Goal: Information Seeking & Learning: Learn about a topic

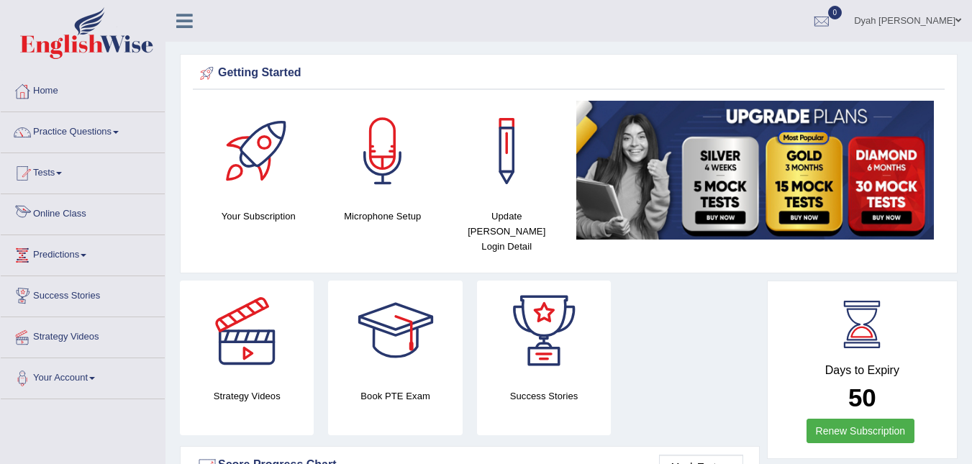
click at [81, 218] on link "Online Class" at bounding box center [83, 212] width 164 height 36
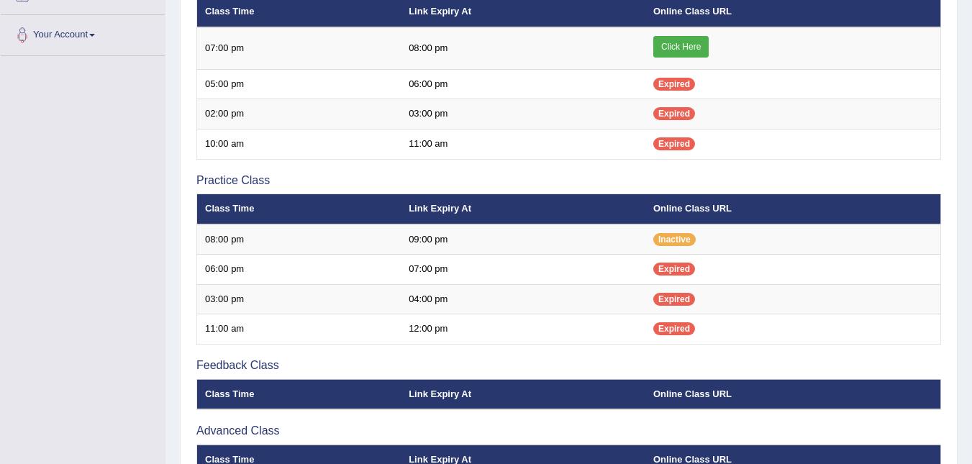
scroll to position [338, 0]
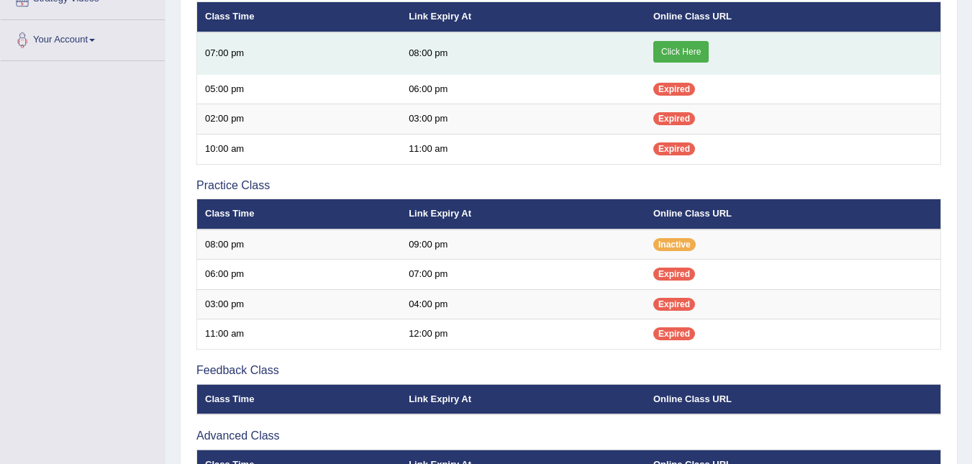
click at [690, 50] on link "Click Here" at bounding box center [680, 52] width 55 height 22
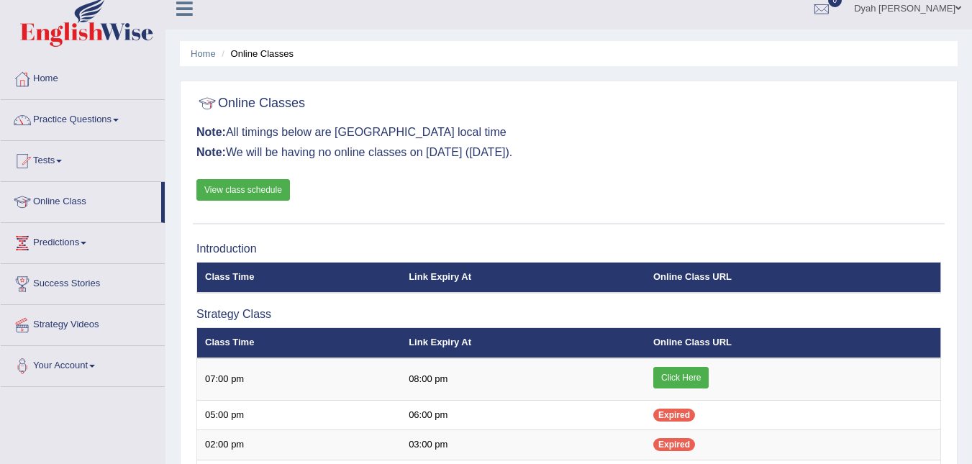
scroll to position [6, 0]
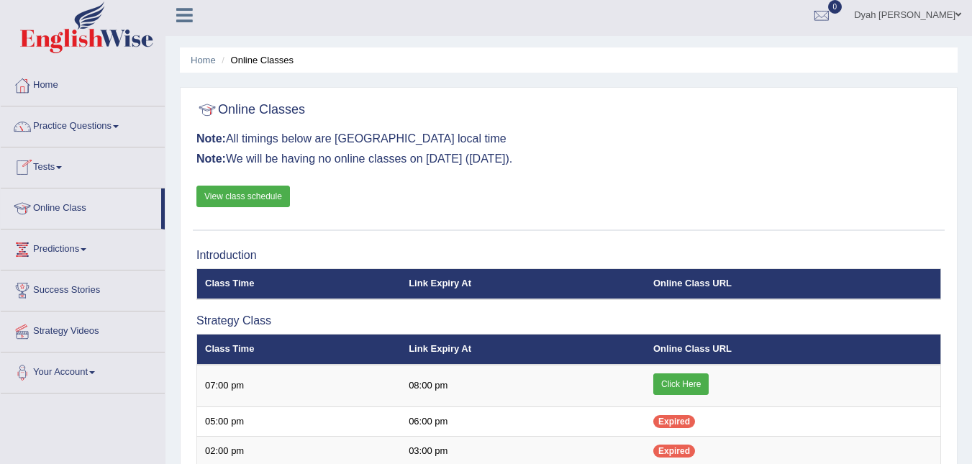
click at [60, 164] on link "Tests" at bounding box center [83, 165] width 164 height 36
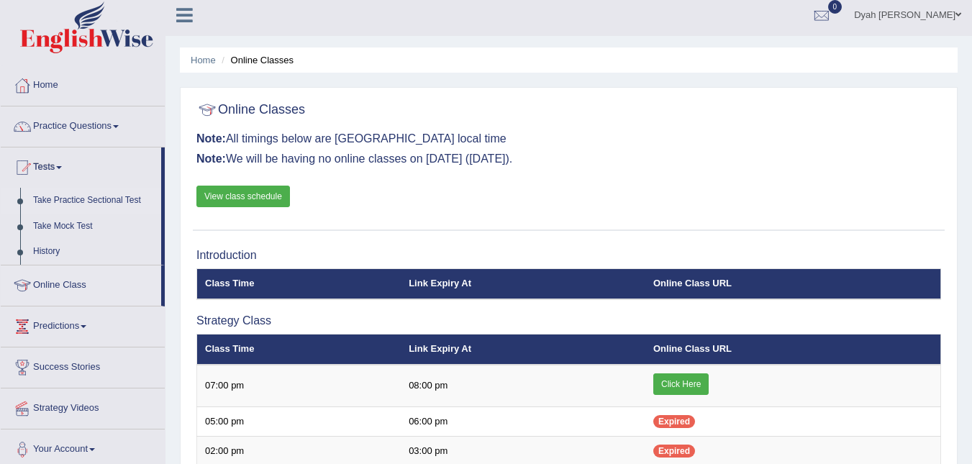
click at [100, 199] on link "Take Practice Sectional Test" at bounding box center [94, 201] width 135 height 26
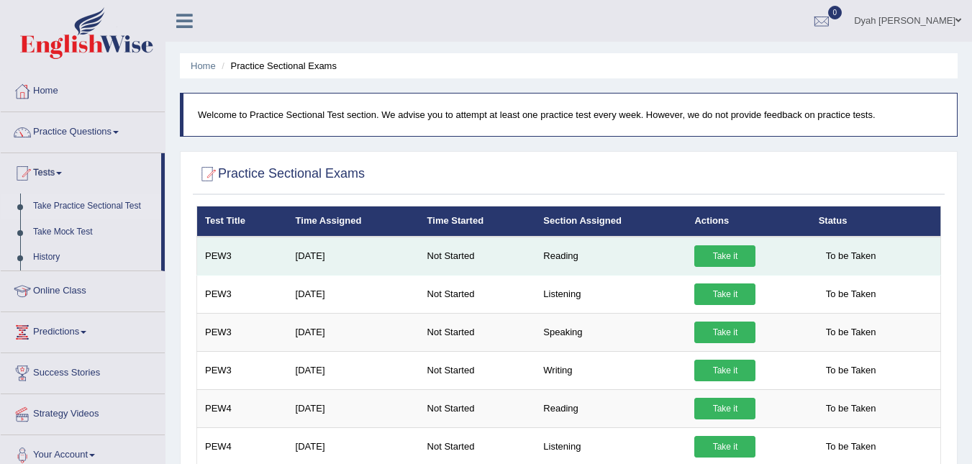
click at [716, 253] on link "Take it" at bounding box center [724, 256] width 61 height 22
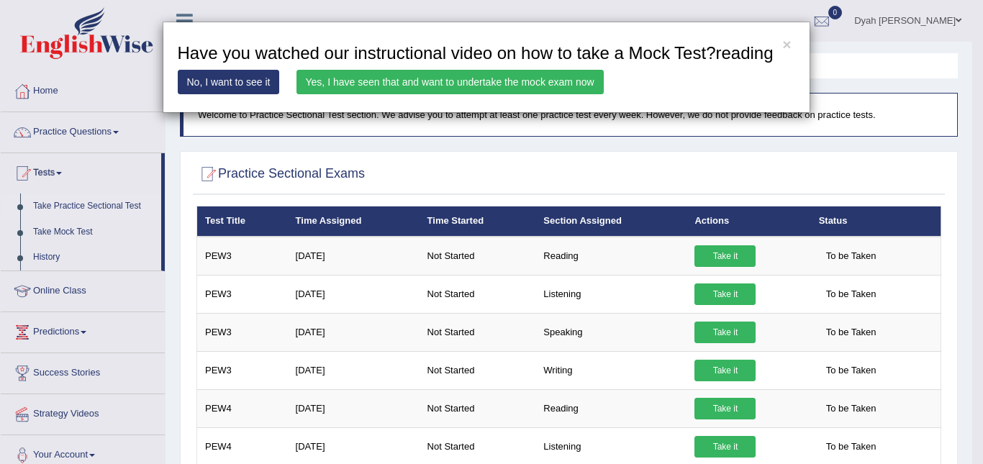
click at [259, 76] on link "No, I want to see it" at bounding box center [229, 82] width 102 height 24
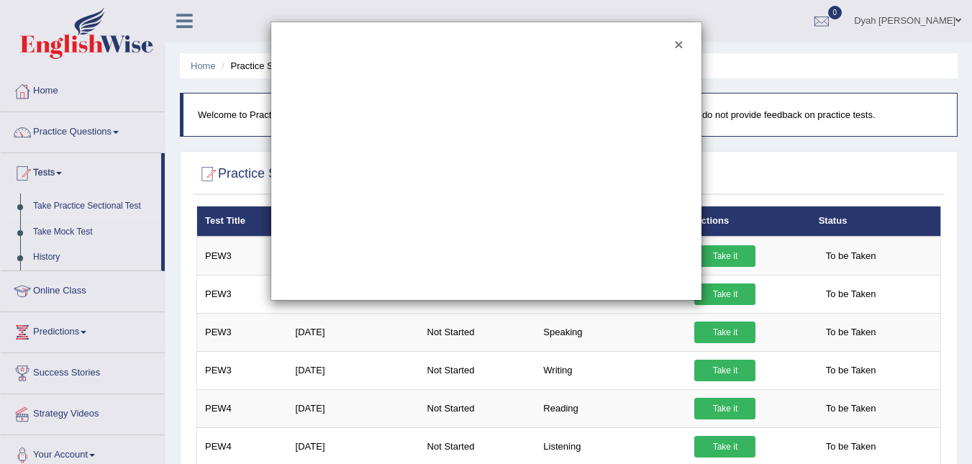
click at [681, 46] on button "×" at bounding box center [678, 44] width 9 height 15
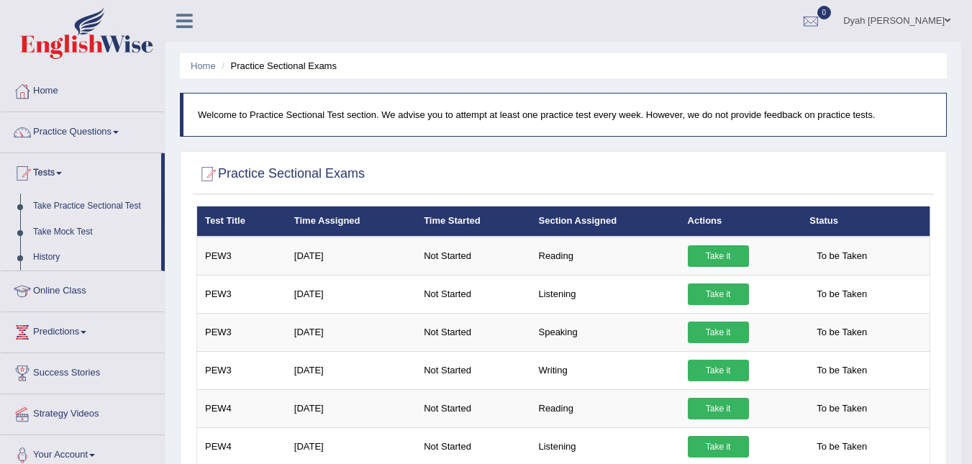
click at [42, 255] on link "History" at bounding box center [94, 258] width 135 height 26
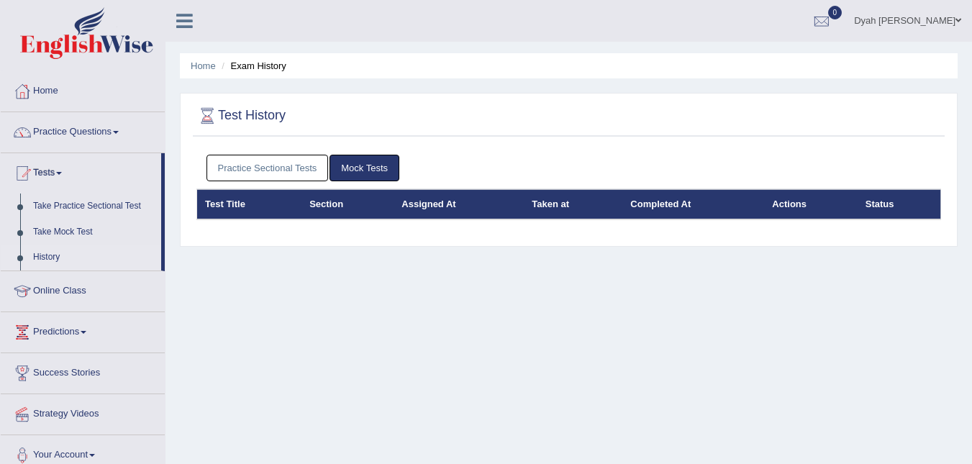
click at [263, 165] on link "Practice Sectional Tests" at bounding box center [267, 168] width 122 height 27
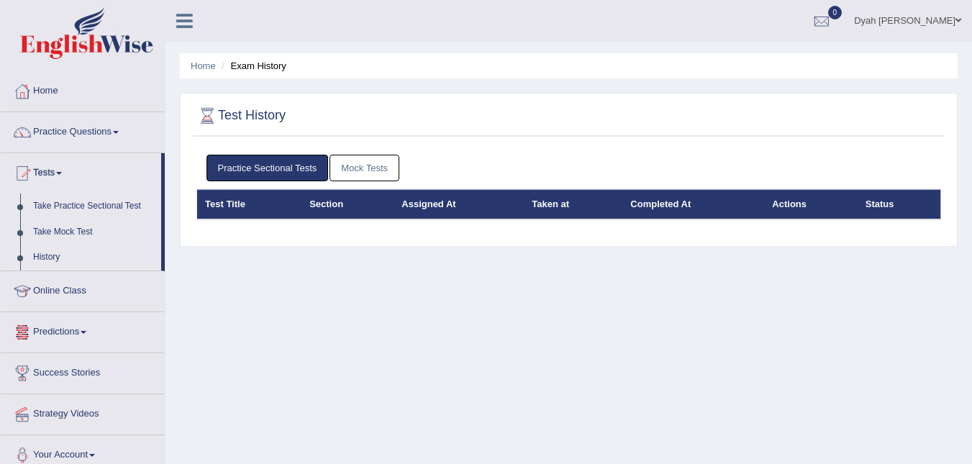
click at [89, 328] on link "Predictions" at bounding box center [83, 330] width 164 height 36
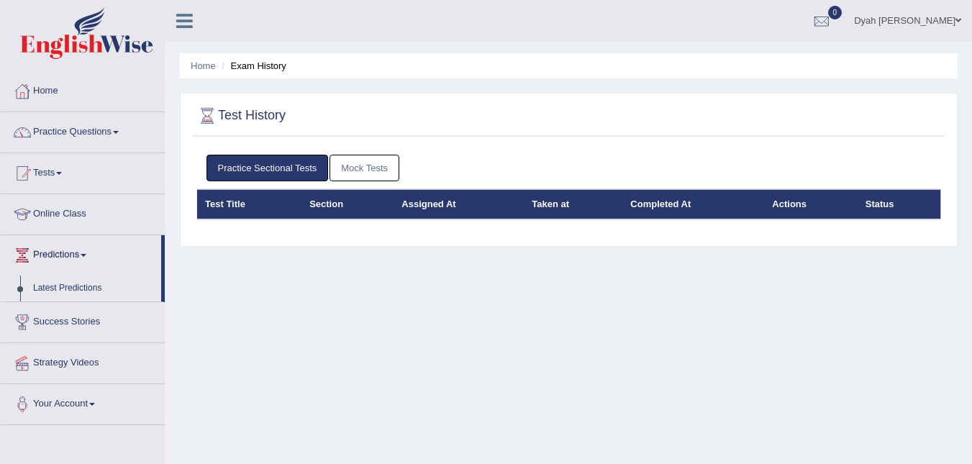
click at [86, 283] on link "Latest Predictions" at bounding box center [94, 288] width 135 height 26
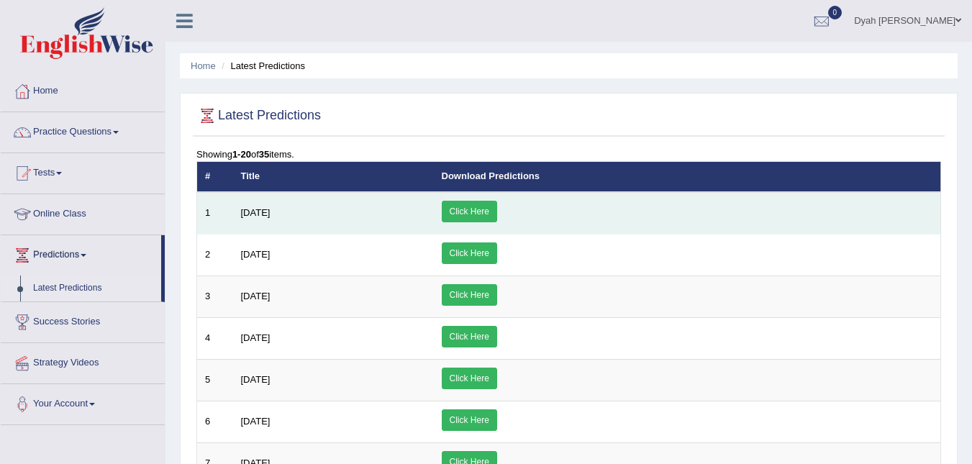
click at [497, 208] on link "Click Here" at bounding box center [469, 212] width 55 height 22
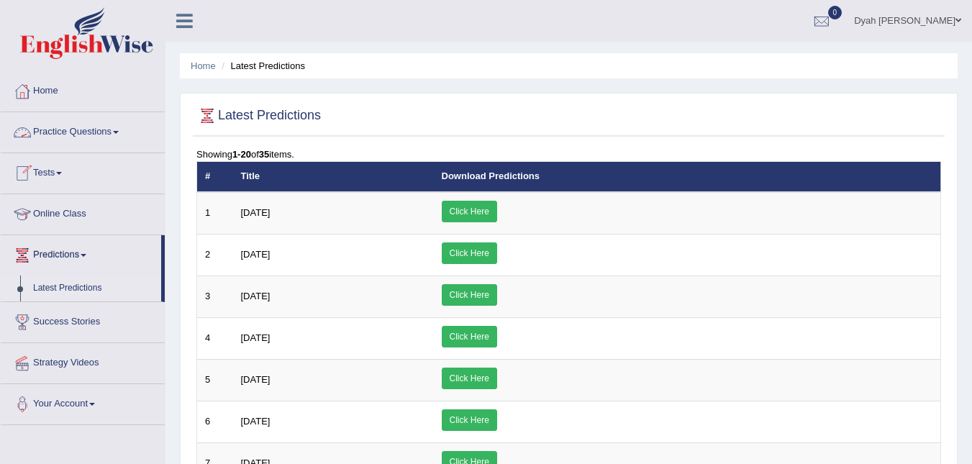
click at [124, 129] on link "Practice Questions" at bounding box center [83, 130] width 164 height 36
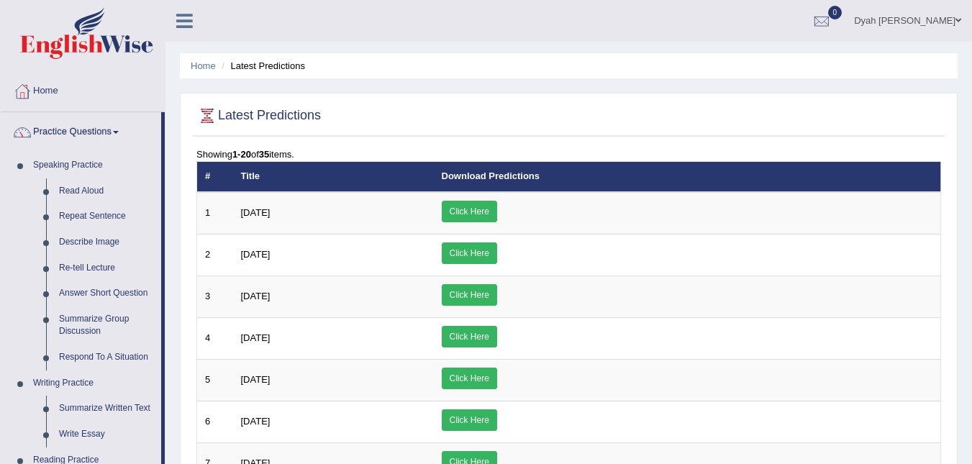
drag, startPoint x: 168, startPoint y: 350, endPoint x: 161, endPoint y: 422, distance: 72.2
drag, startPoint x: 161, startPoint y: 122, endPoint x: 126, endPoint y: 108, distance: 37.8
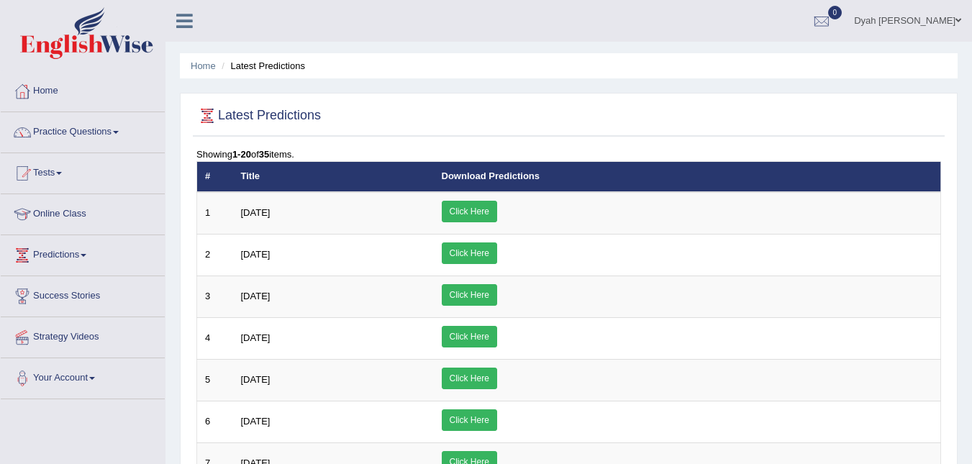
click at [121, 130] on link "Practice Questions" at bounding box center [83, 130] width 164 height 36
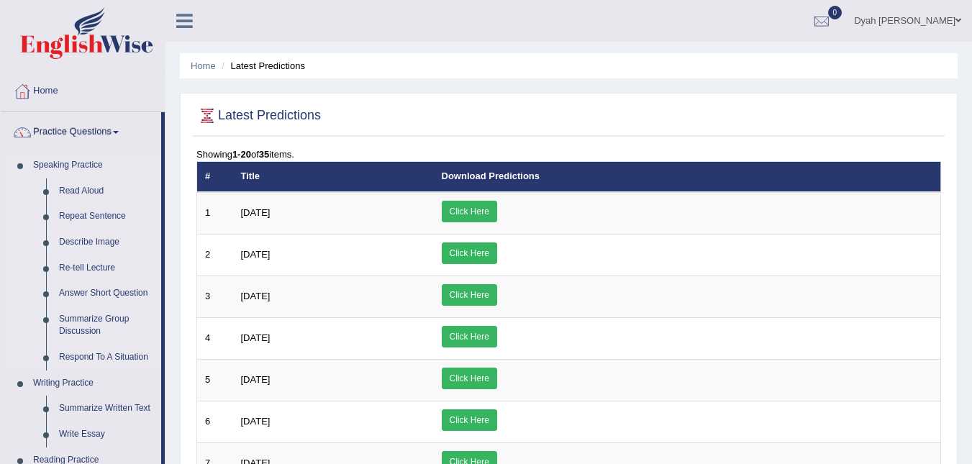
click at [71, 240] on link "Describe Image" at bounding box center [107, 242] width 109 height 26
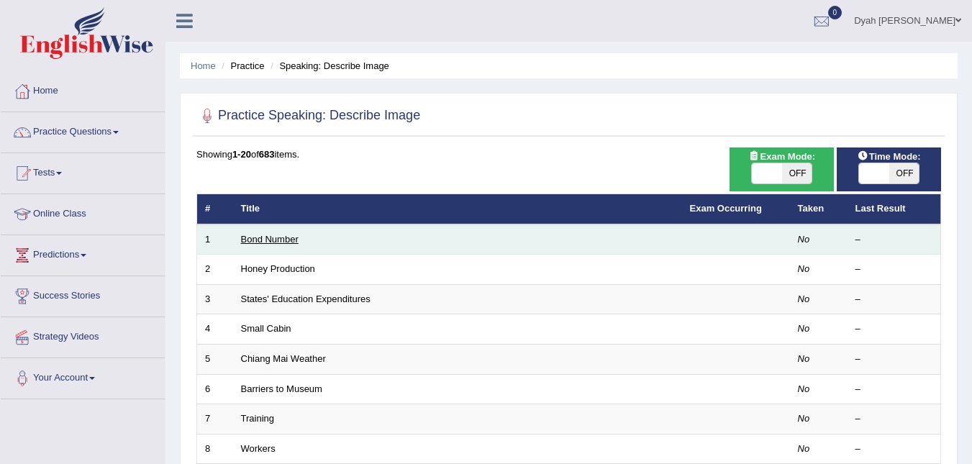
click at [288, 235] on link "Bond Number" at bounding box center [270, 239] width 58 height 11
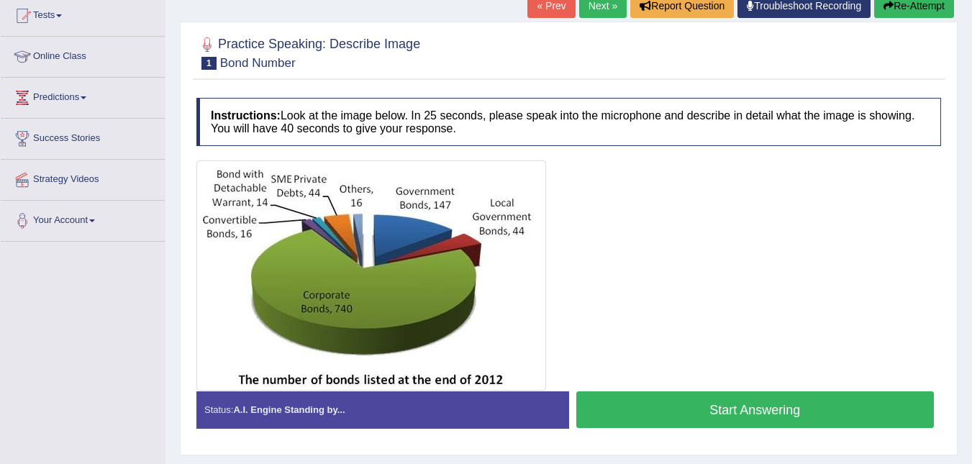
scroll to position [161, 0]
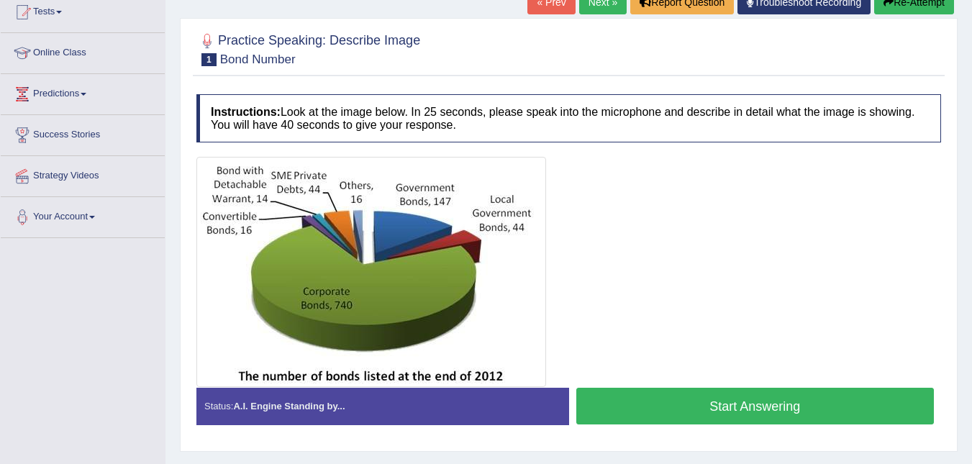
click at [748, 391] on button "Start Answering" at bounding box center [755, 406] width 358 height 37
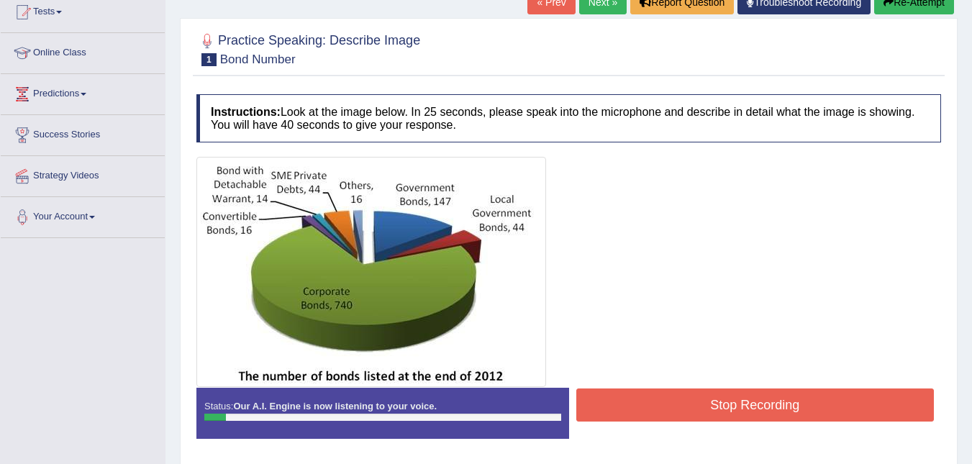
click at [734, 404] on button "Stop Recording" at bounding box center [755, 404] width 358 height 33
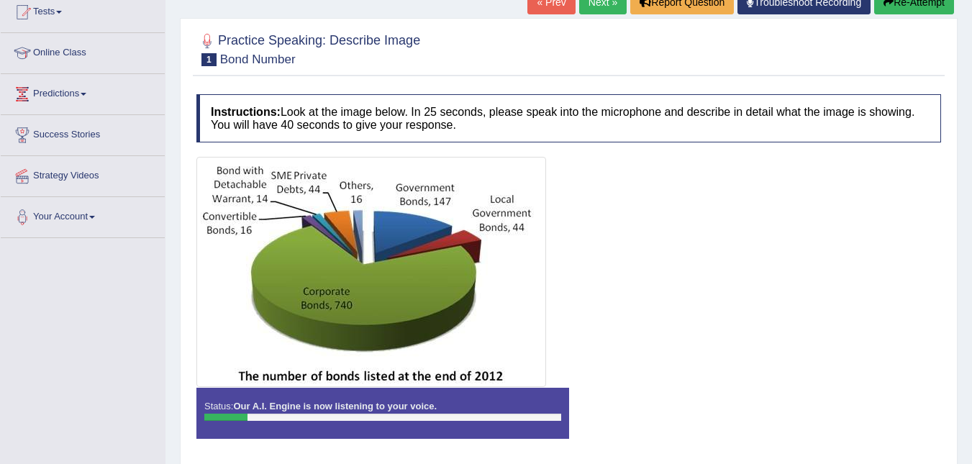
click at [503, 414] on div at bounding box center [382, 417] width 357 height 7
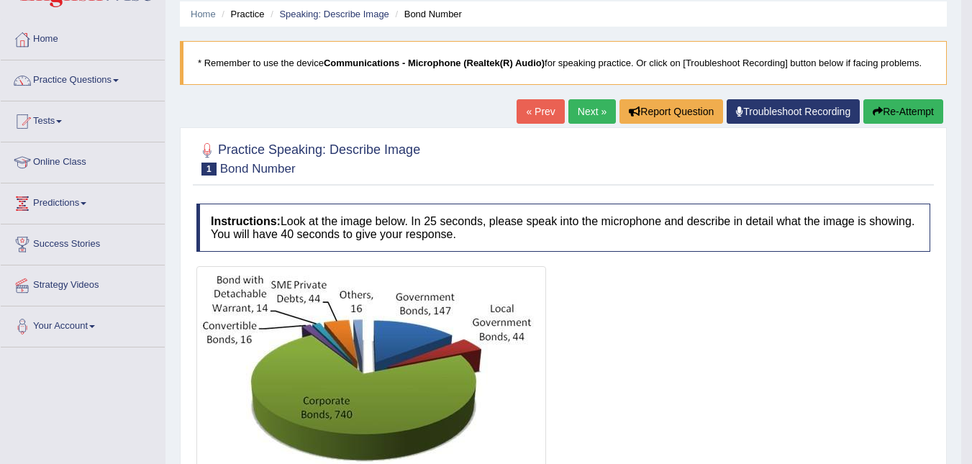
scroll to position [53, 0]
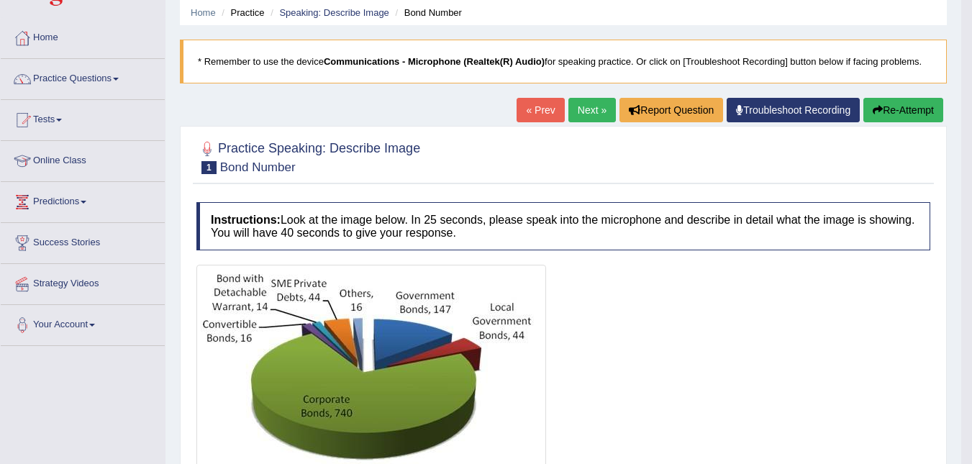
click at [909, 114] on button "Re-Attempt" at bounding box center [903, 110] width 80 height 24
click at [911, 110] on button "Re-Attempt" at bounding box center [903, 110] width 80 height 24
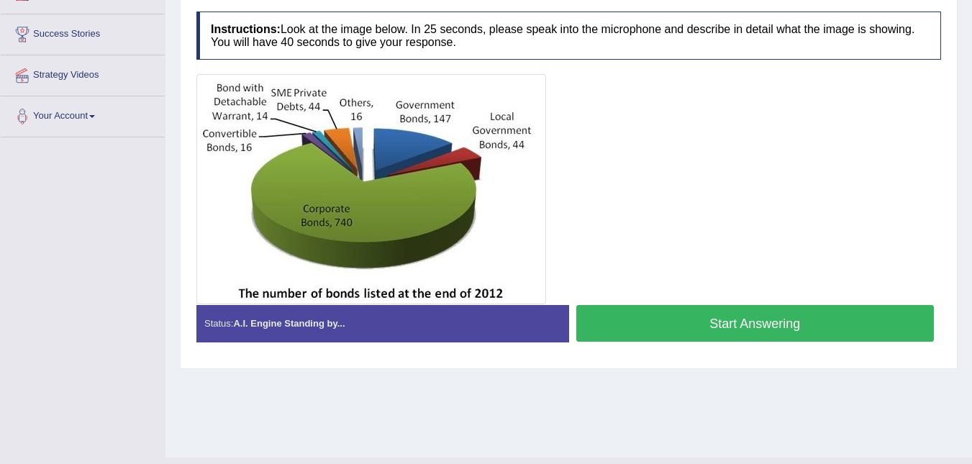
scroll to position [259, 0]
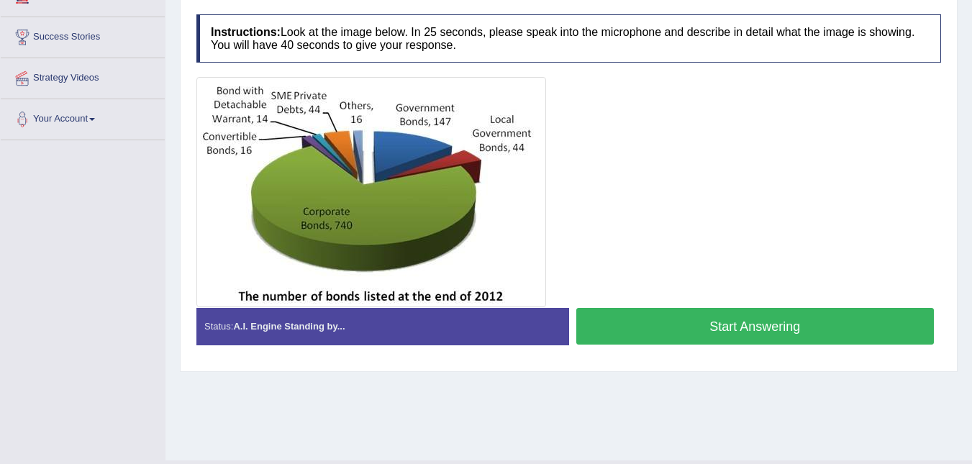
click at [765, 334] on button "Start Answering" at bounding box center [755, 326] width 358 height 37
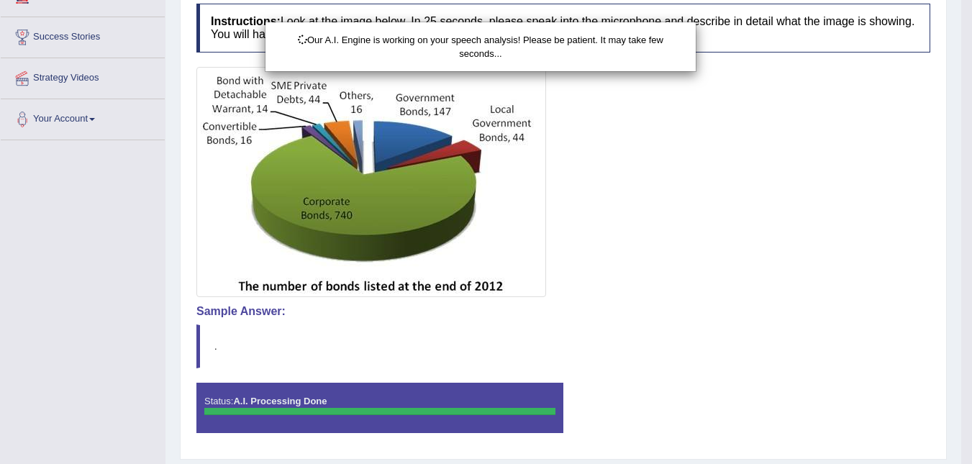
click at [371, 328] on div "Our A.I. Engine is working on your speech analysis! Please be patient. It may t…" at bounding box center [486, 232] width 972 height 464
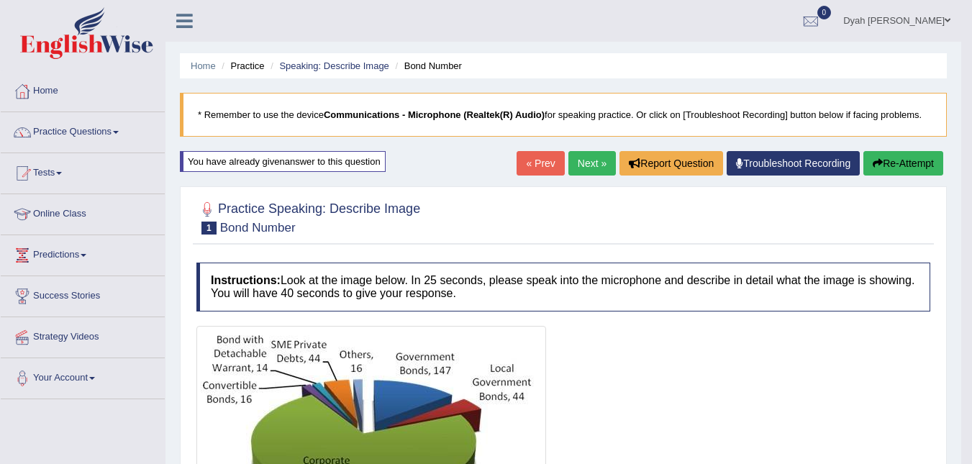
scroll to position [14, 0]
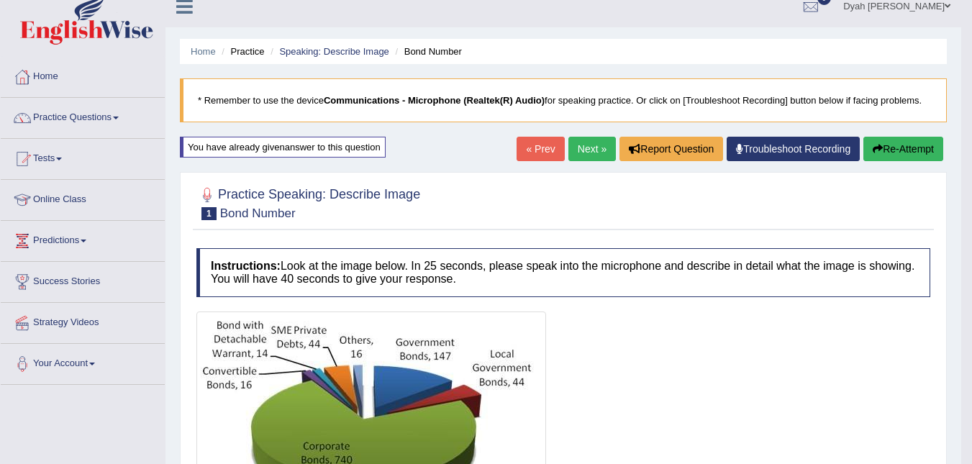
click at [909, 140] on button "Re-Attempt" at bounding box center [903, 149] width 80 height 24
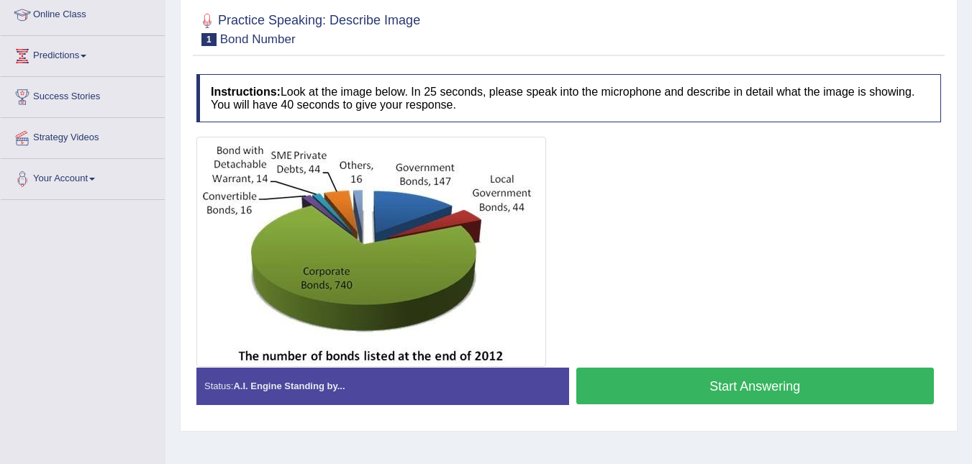
scroll to position [198, 0]
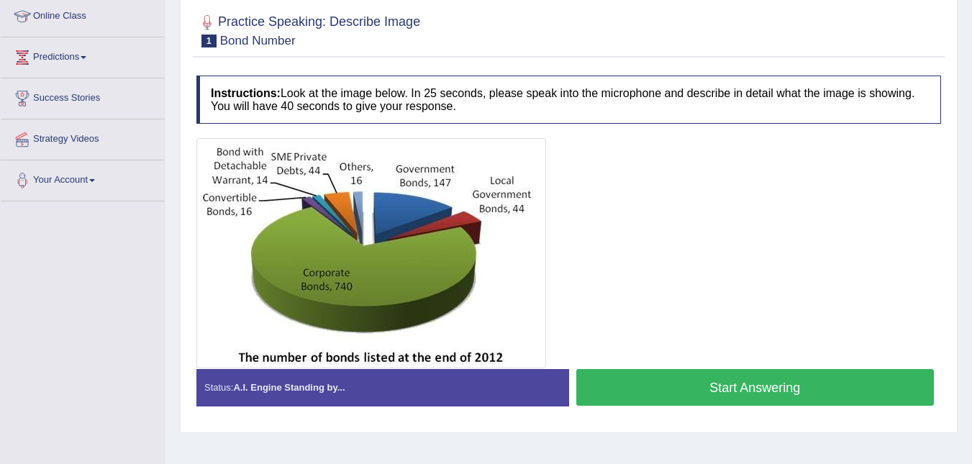
drag, startPoint x: 734, startPoint y: 373, endPoint x: 737, endPoint y: 381, distance: 9.1
click at [737, 380] on button "Start Answering" at bounding box center [755, 387] width 358 height 37
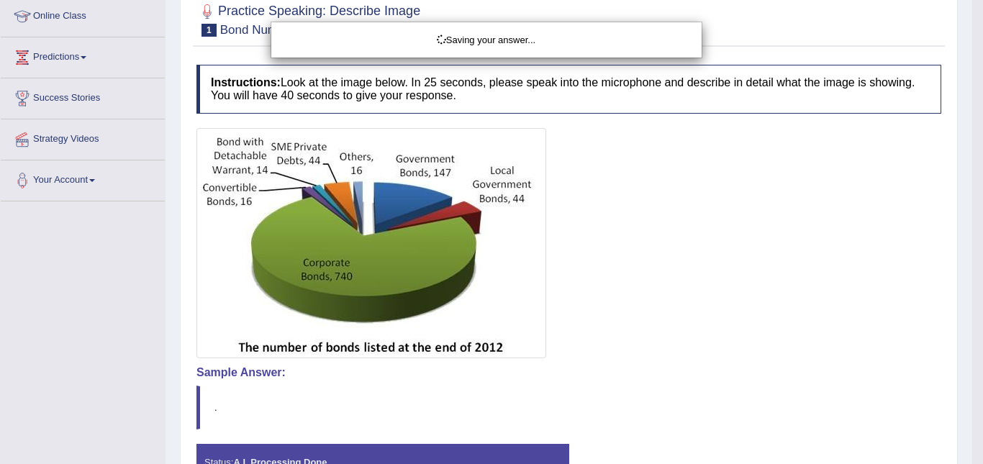
drag, startPoint x: 982, startPoint y: 209, endPoint x: 939, endPoint y: 286, distance: 87.9
click at [971, 304] on div "Saving your answer..." at bounding box center [491, 232] width 983 height 464
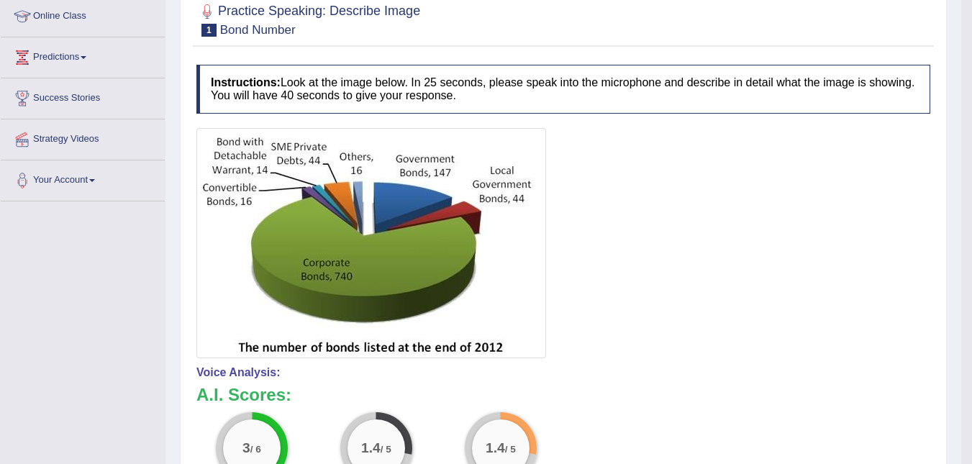
click at [917, 260] on div at bounding box center [563, 243] width 734 height 230
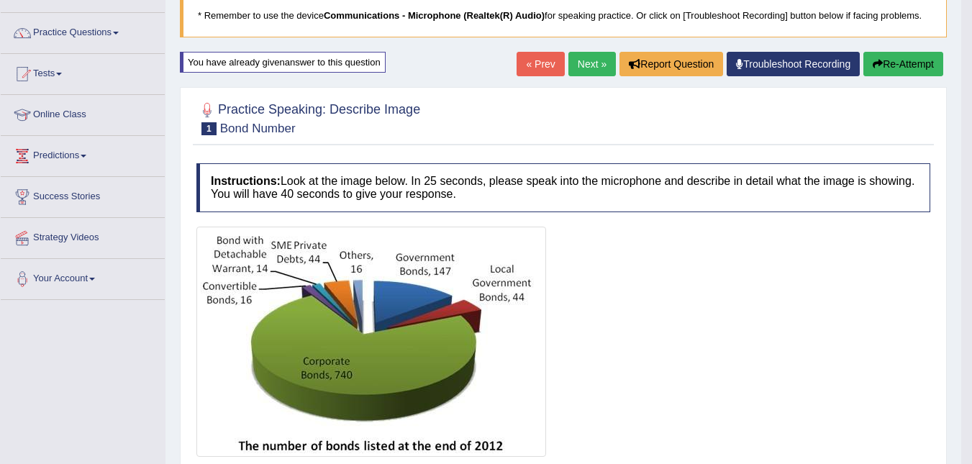
scroll to position [91, 0]
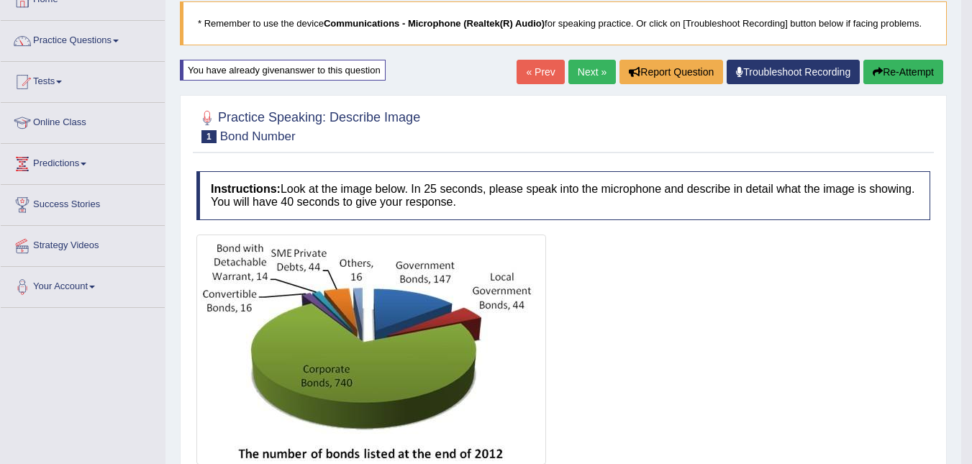
click at [885, 65] on button "Re-Attempt" at bounding box center [903, 72] width 80 height 24
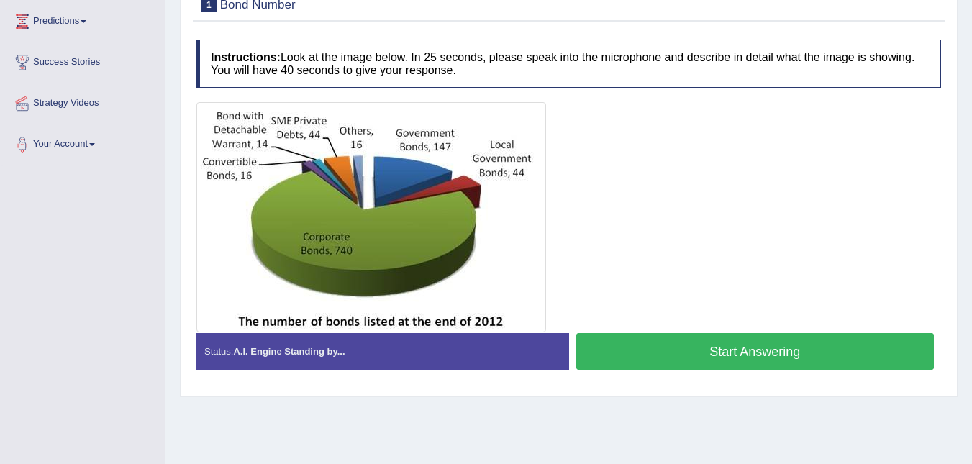
scroll to position [198, 0]
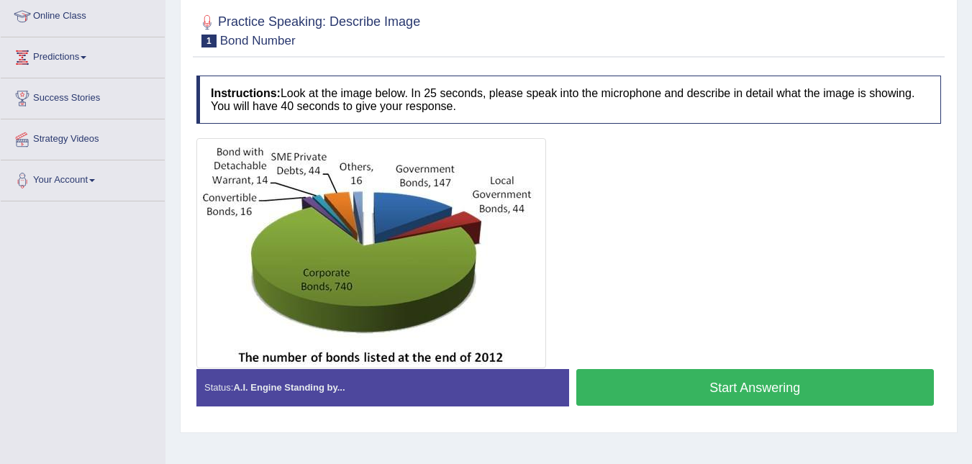
click at [850, 385] on button "Start Answering" at bounding box center [755, 387] width 358 height 37
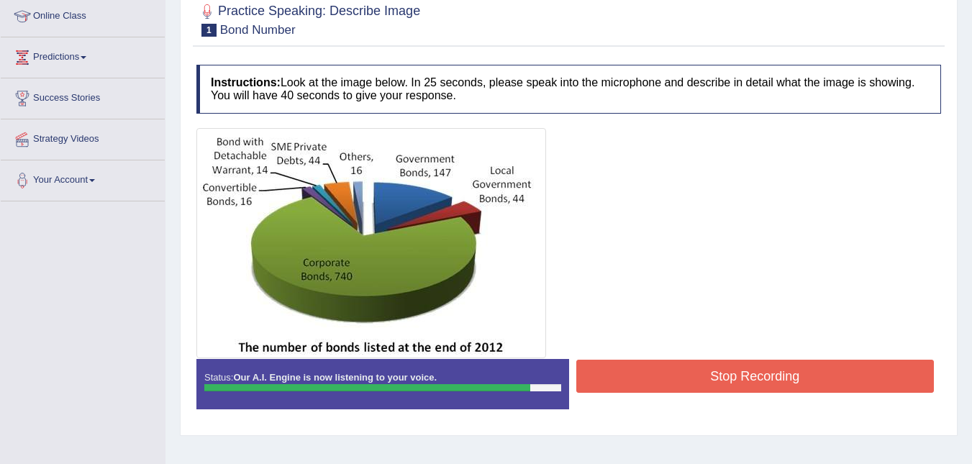
click at [737, 379] on button "Stop Recording" at bounding box center [755, 376] width 358 height 33
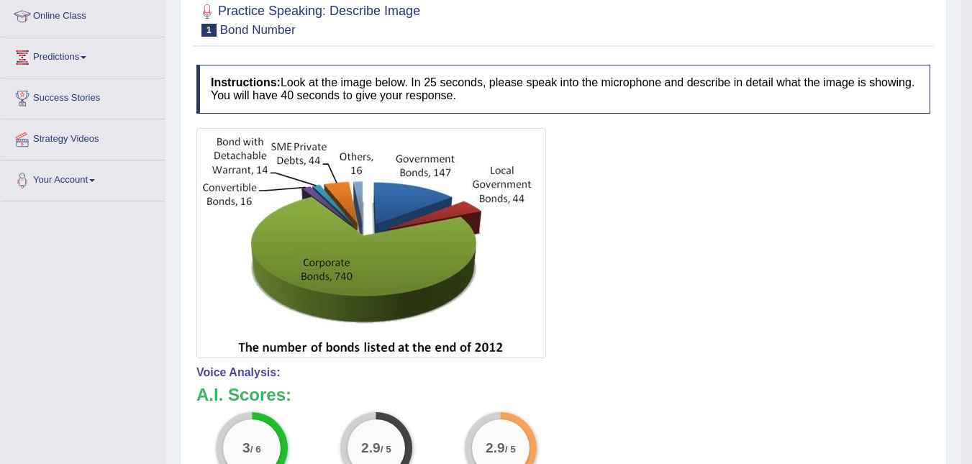
drag, startPoint x: 963, startPoint y: 293, endPoint x: 920, endPoint y: 237, distance: 70.2
click at [920, 237] on html "Toggle navigation Home Practice Questions Speaking Practice Read Aloud Repeat S…" at bounding box center [486, 34] width 972 height 464
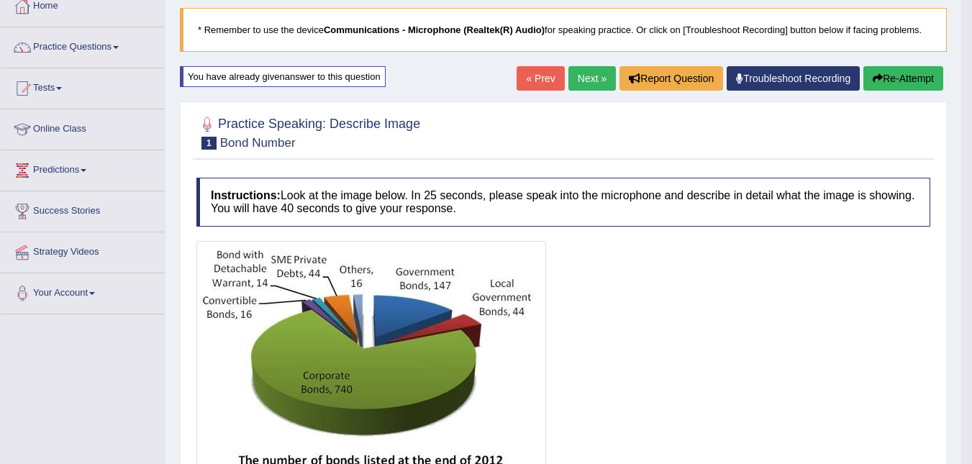
scroll to position [0, 0]
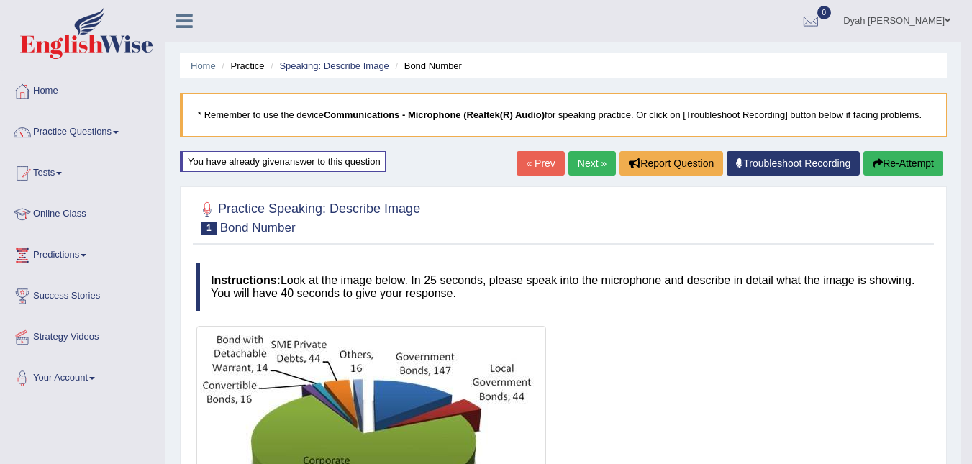
click at [583, 157] on link "Next »" at bounding box center [591, 163] width 47 height 24
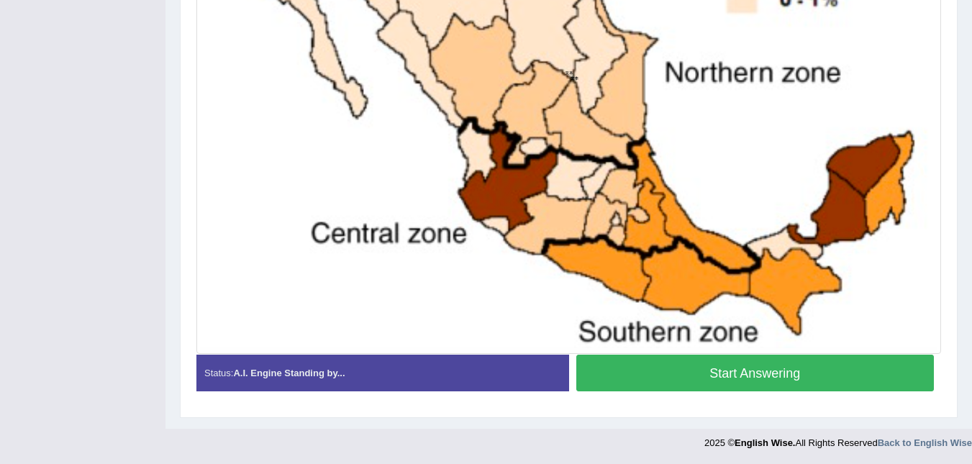
scroll to position [527, 0]
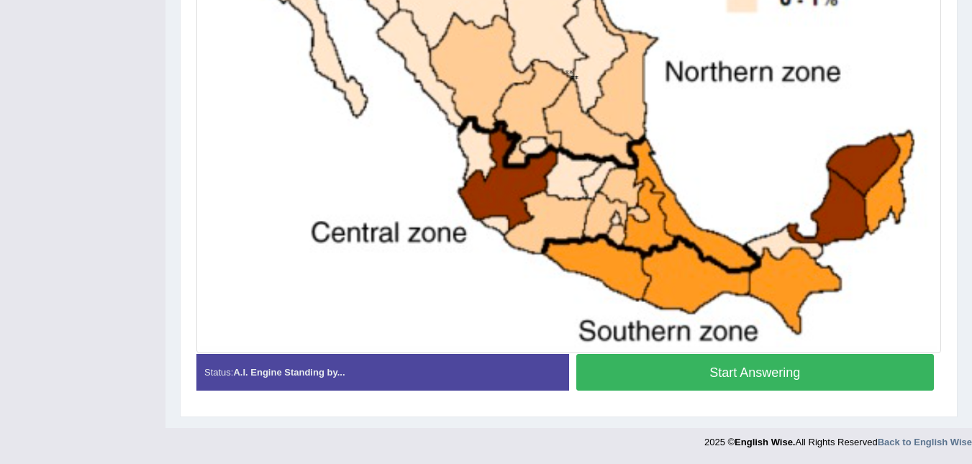
click at [791, 368] on button "Start Answering" at bounding box center [755, 372] width 358 height 37
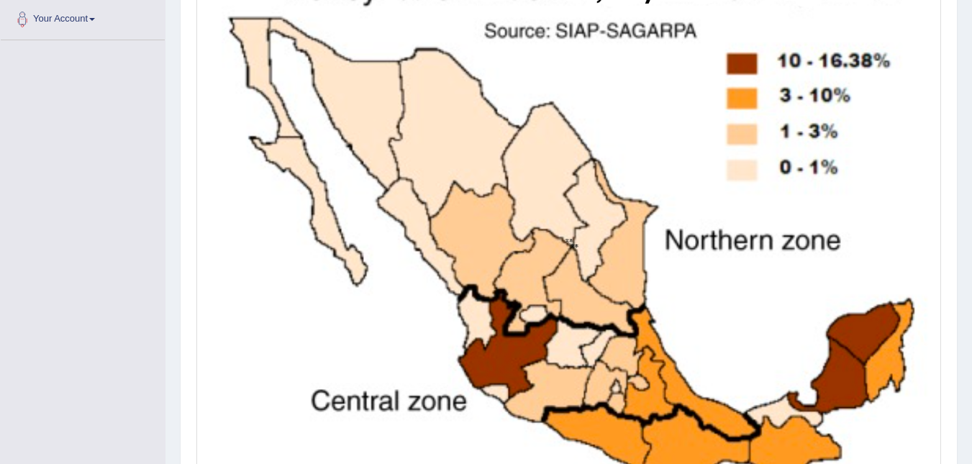
scroll to position [354, 0]
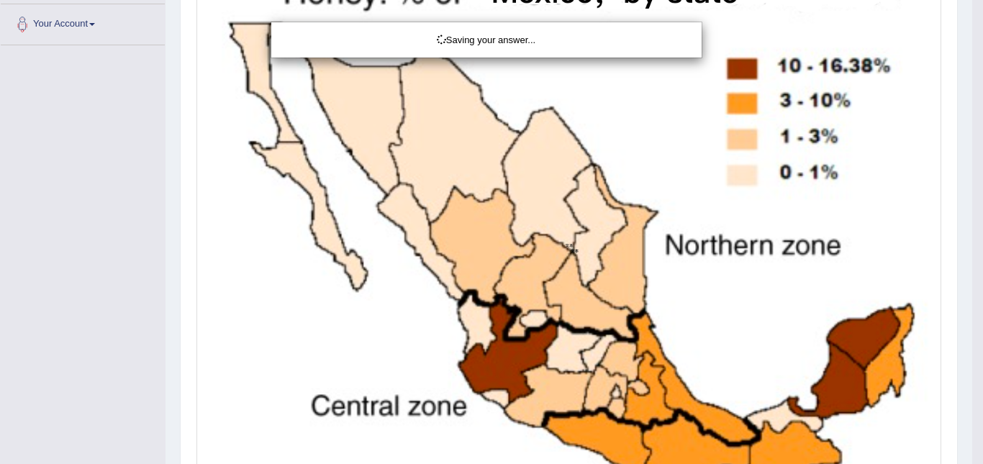
drag, startPoint x: 982, startPoint y: 233, endPoint x: 960, endPoint y: 317, distance: 86.9
click at [967, 324] on div "Saving your answer..." at bounding box center [491, 232] width 983 height 464
drag, startPoint x: 916, startPoint y: 238, endPoint x: 943, endPoint y: 245, distance: 28.1
click at [921, 238] on div "Saving your answer..." at bounding box center [491, 232] width 983 height 464
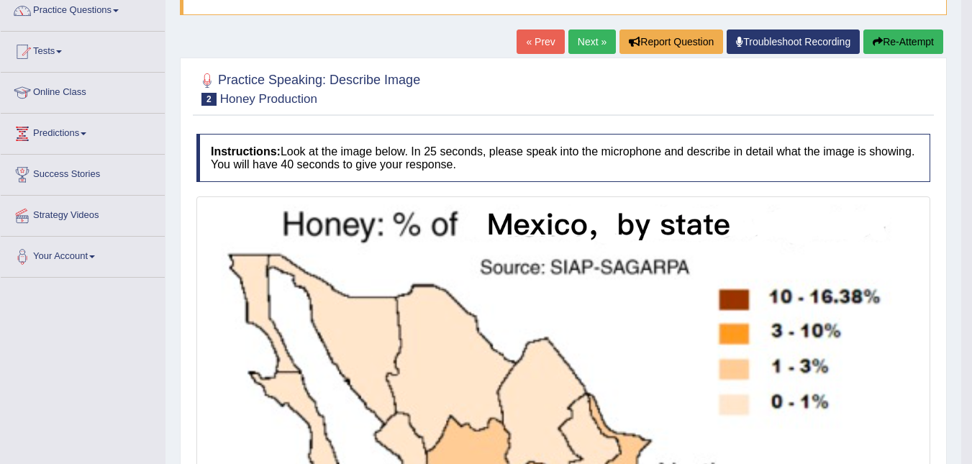
scroll to position [0, 0]
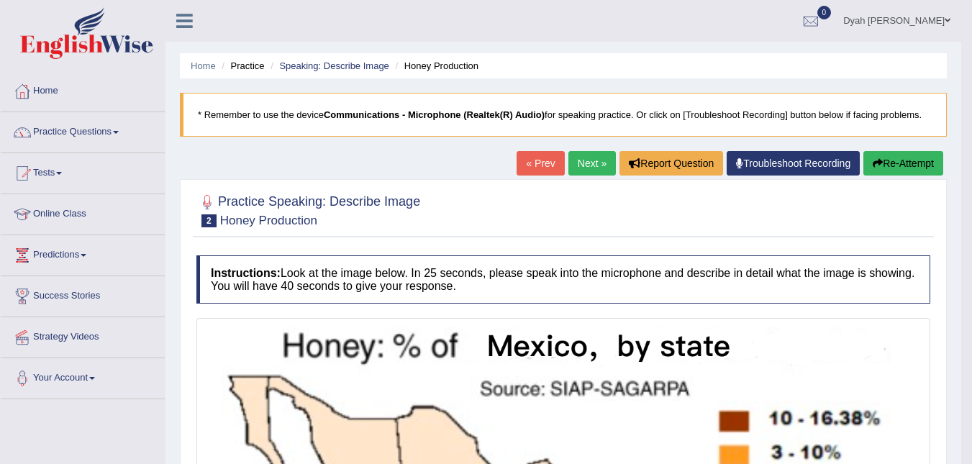
click at [245, 67] on li "Practice" at bounding box center [241, 66] width 46 height 14
click at [365, 65] on link "Speaking: Describe Image" at bounding box center [333, 65] width 109 height 11
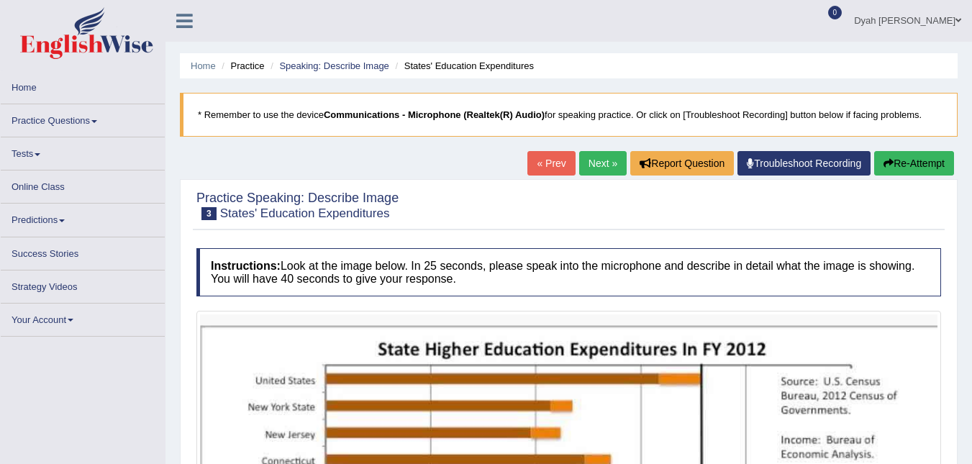
click at [555, 163] on link "« Prev" at bounding box center [550, 163] width 47 height 24
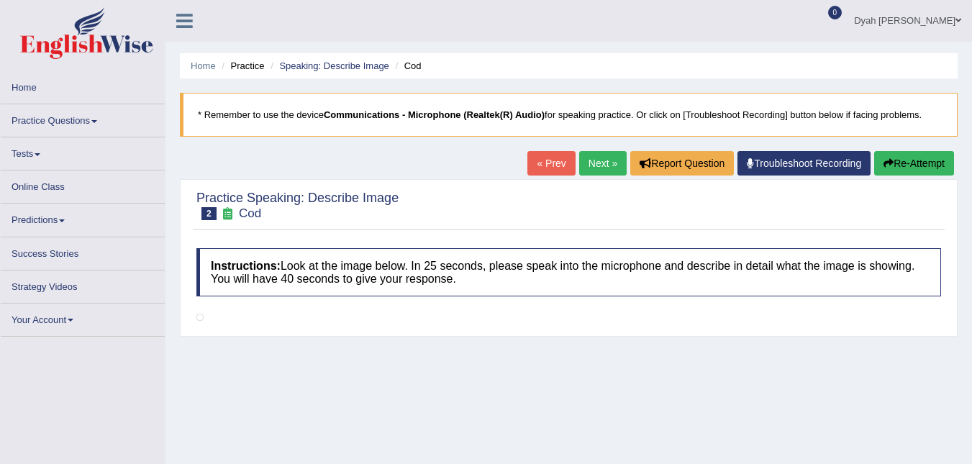
click at [551, 159] on link "« Prev" at bounding box center [550, 163] width 47 height 24
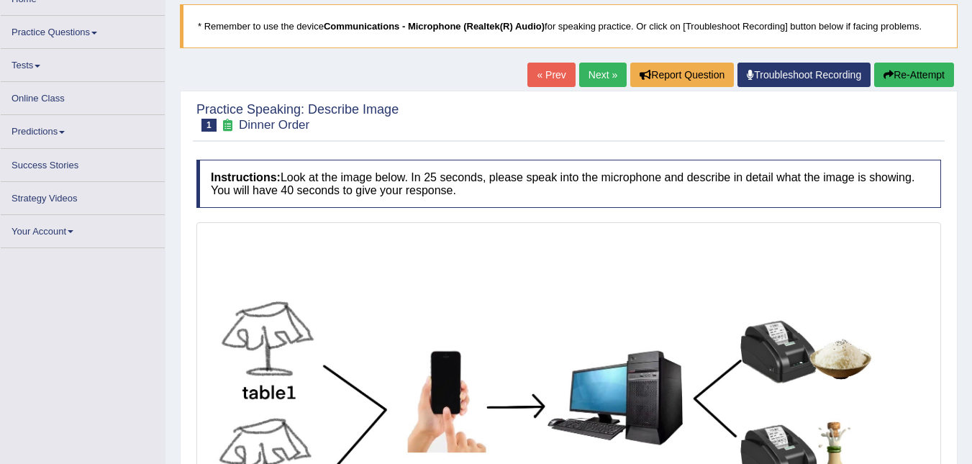
scroll to position [83, 0]
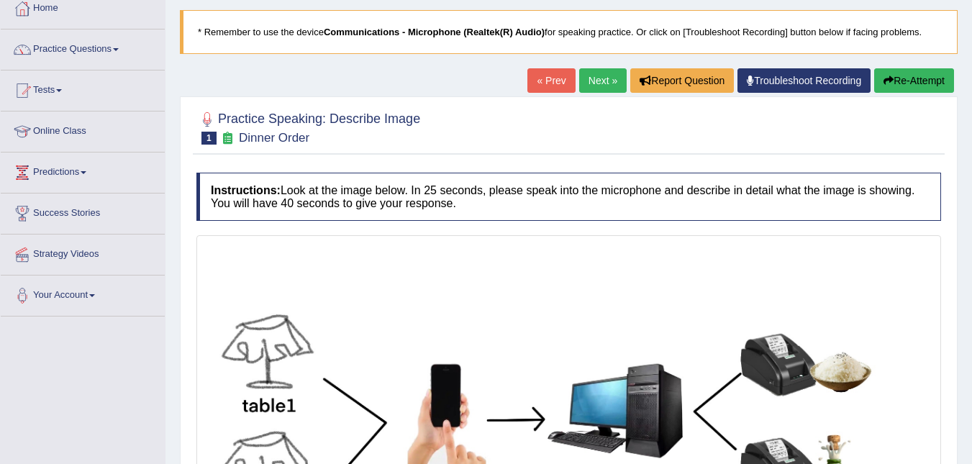
click at [606, 84] on link "Next »" at bounding box center [602, 80] width 47 height 24
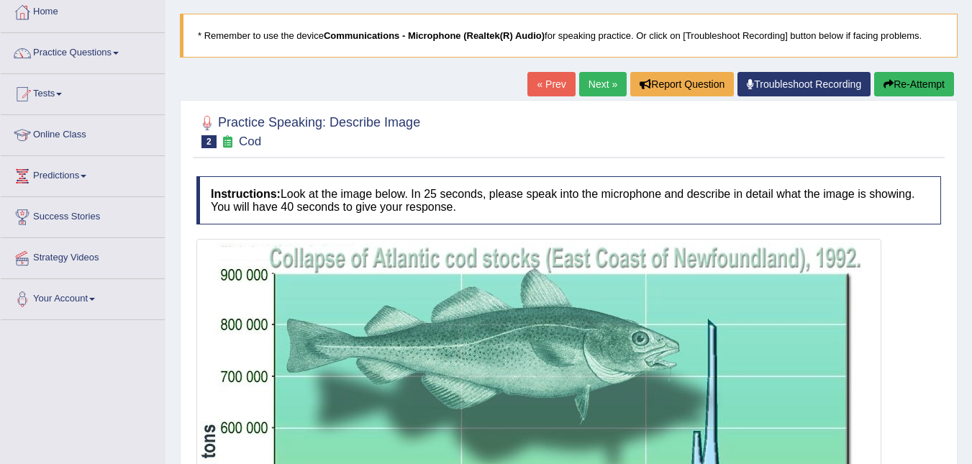
scroll to position [63, 0]
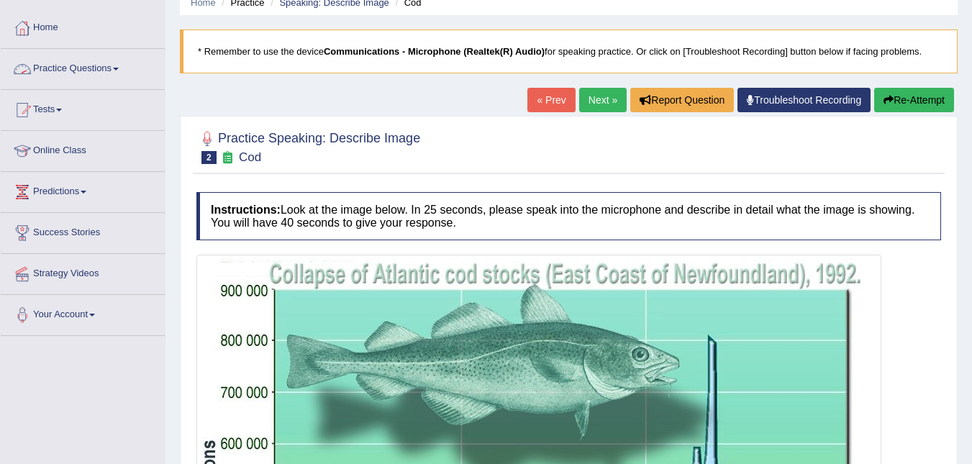
click at [116, 67] on link "Practice Questions" at bounding box center [83, 67] width 164 height 36
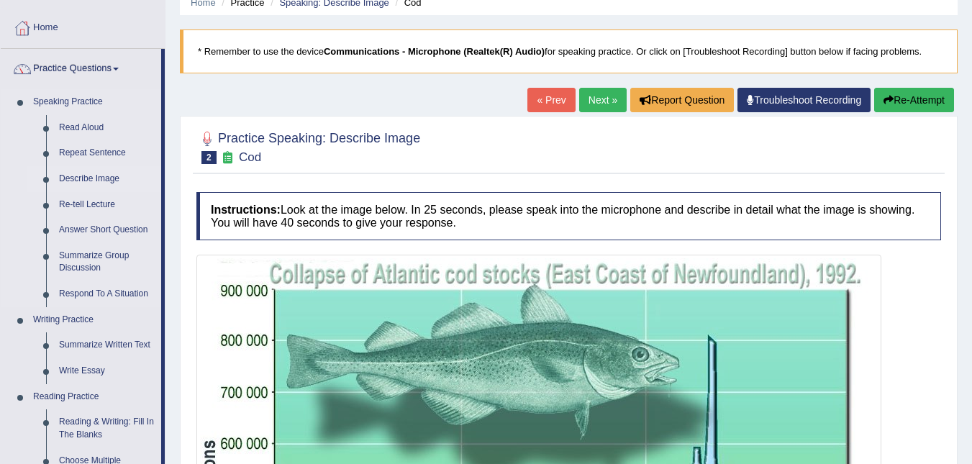
click at [99, 174] on link "Describe Image" at bounding box center [107, 179] width 109 height 26
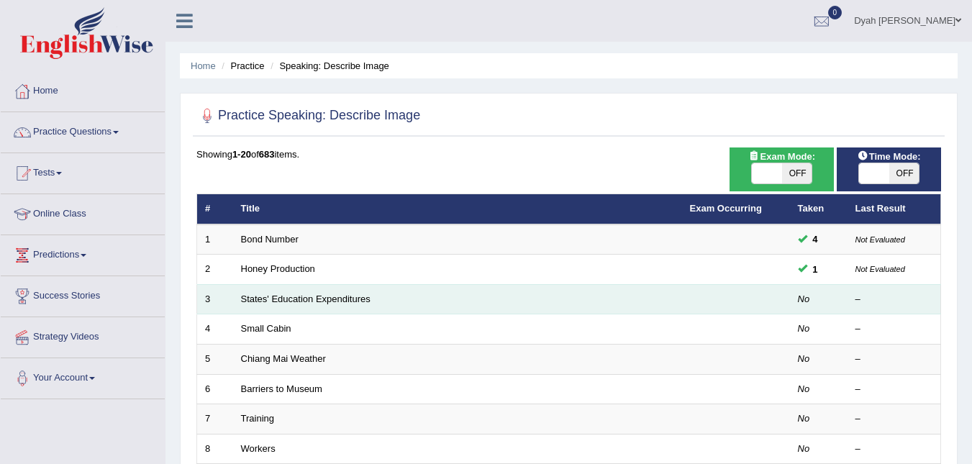
drag, startPoint x: 826, startPoint y: 265, endPoint x: 835, endPoint y: 291, distance: 26.6
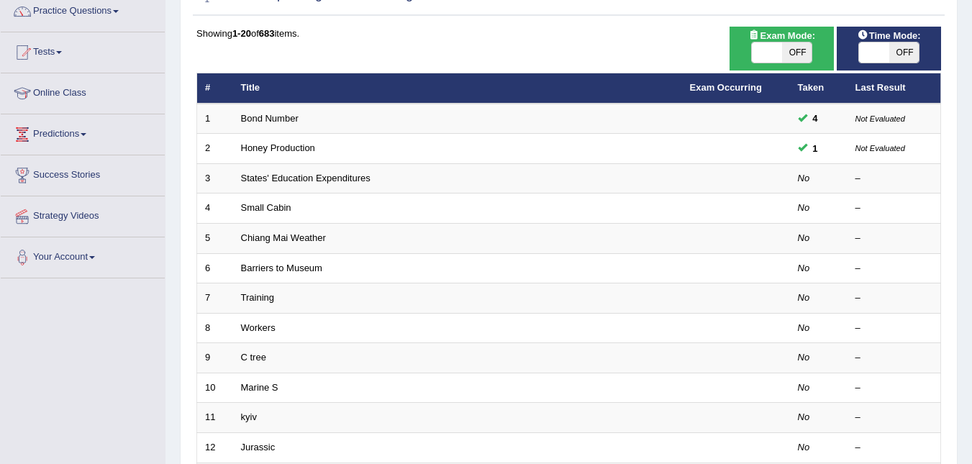
scroll to position [116, 0]
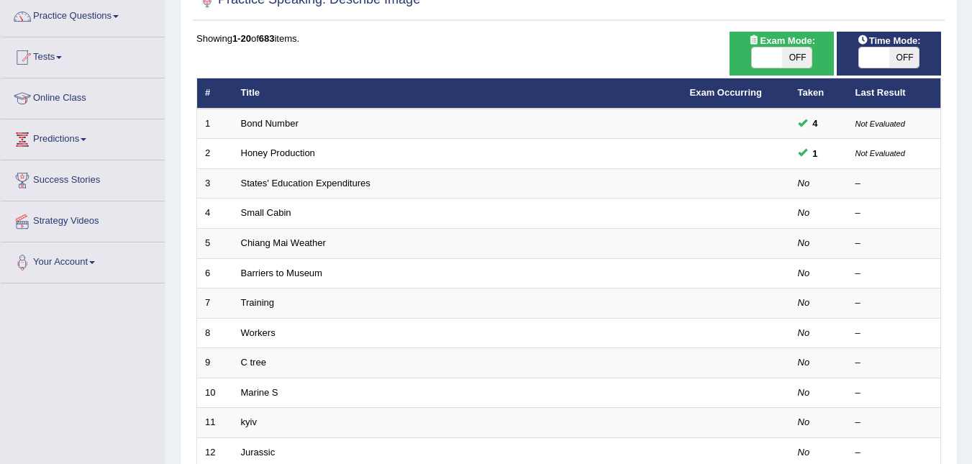
click at [793, 58] on span "OFF" at bounding box center [797, 57] width 30 height 20
checkbox input "true"
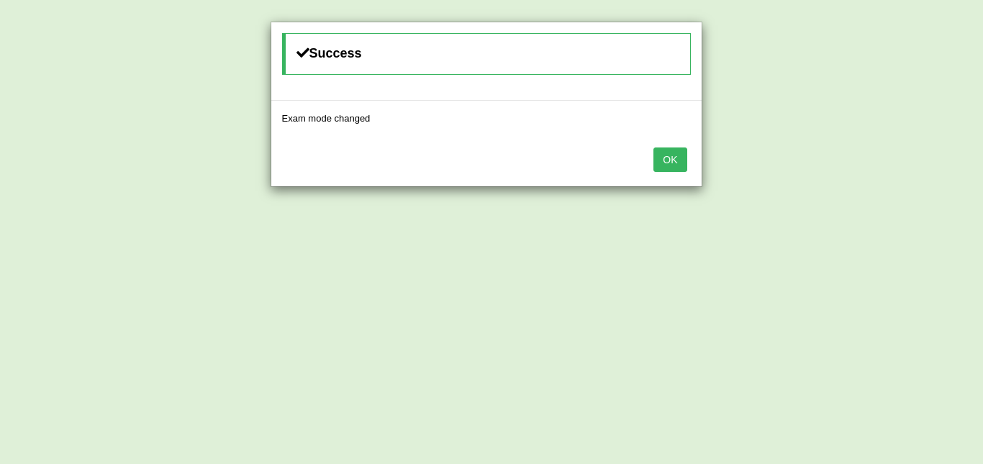
click at [673, 163] on button "OK" at bounding box center [669, 159] width 33 height 24
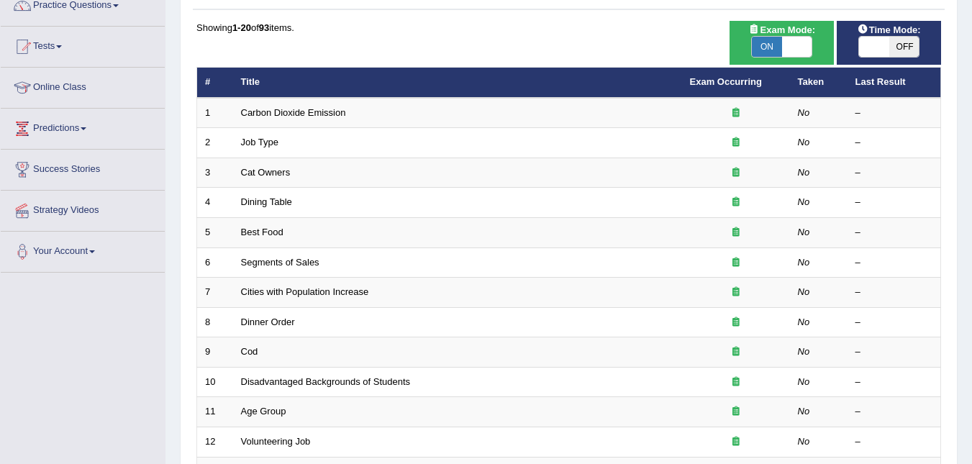
scroll to position [116, 0]
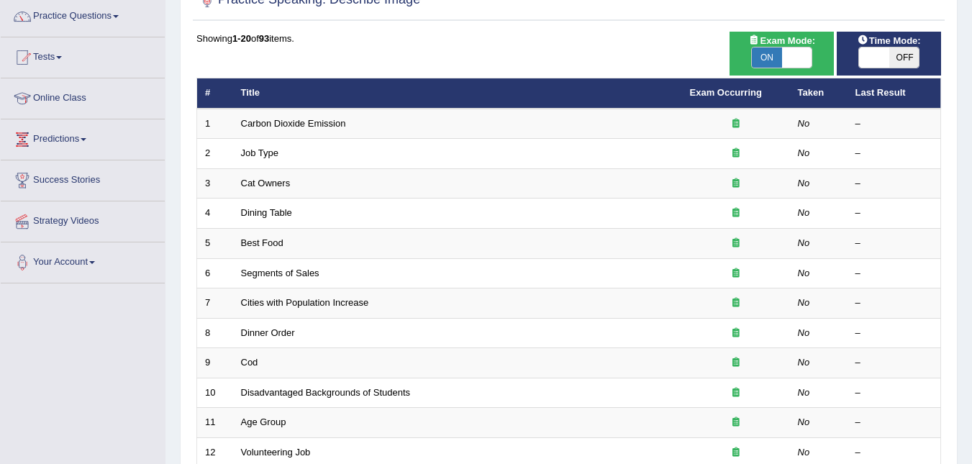
click at [909, 54] on span "OFF" at bounding box center [904, 57] width 30 height 20
checkbox input "true"
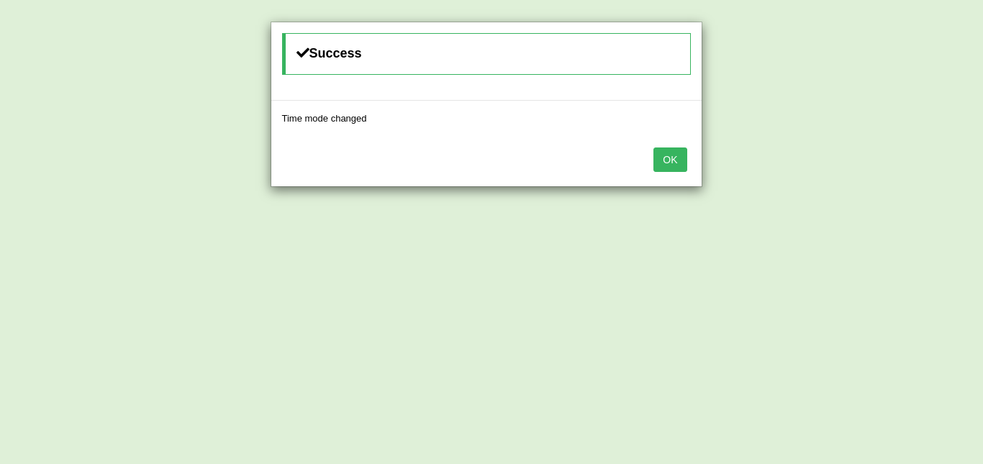
drag, startPoint x: 673, startPoint y: 163, endPoint x: 683, endPoint y: 152, distance: 14.8
click at [683, 152] on button "OK" at bounding box center [669, 159] width 33 height 24
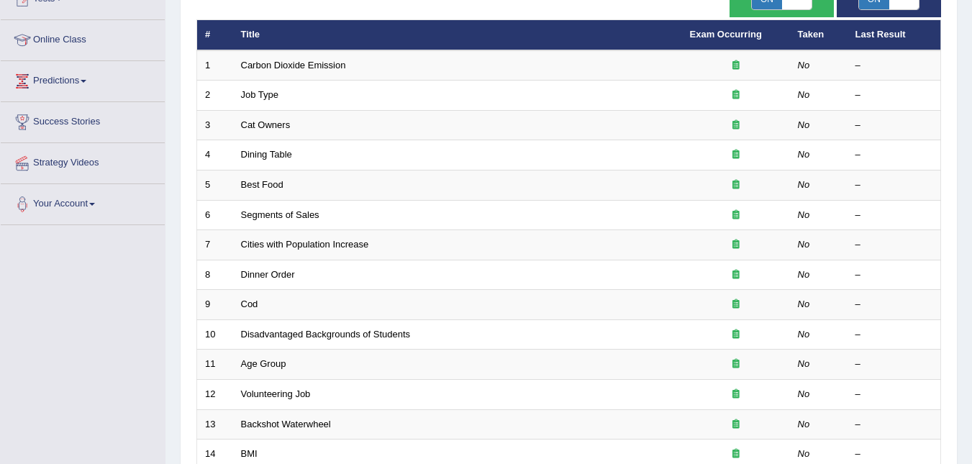
scroll to position [177, 0]
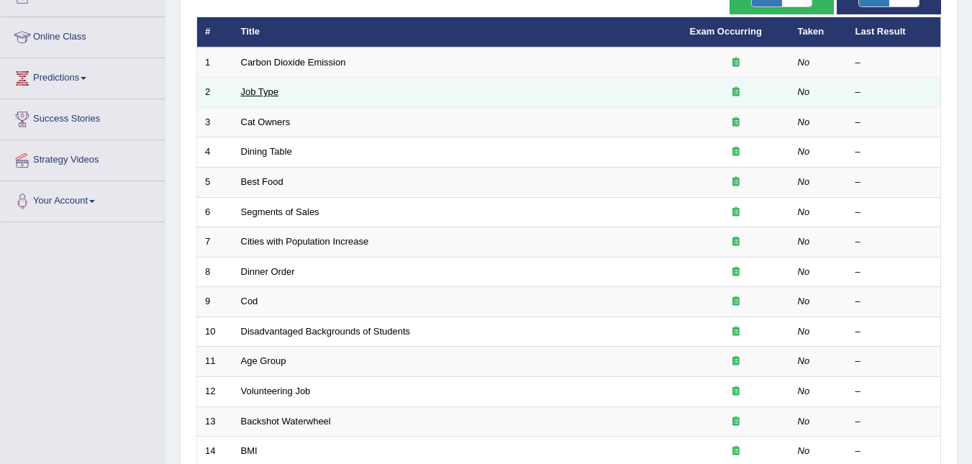
click at [264, 91] on link "Job Type" at bounding box center [260, 91] width 38 height 11
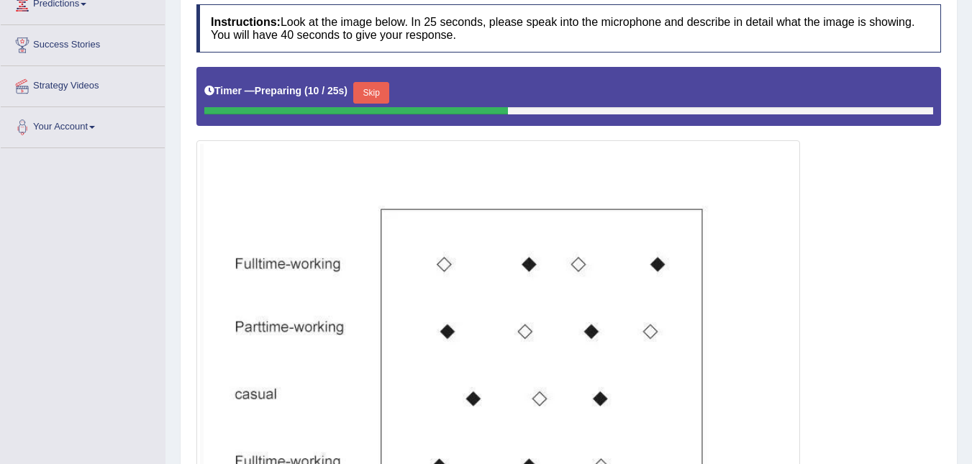
scroll to position [219, 0]
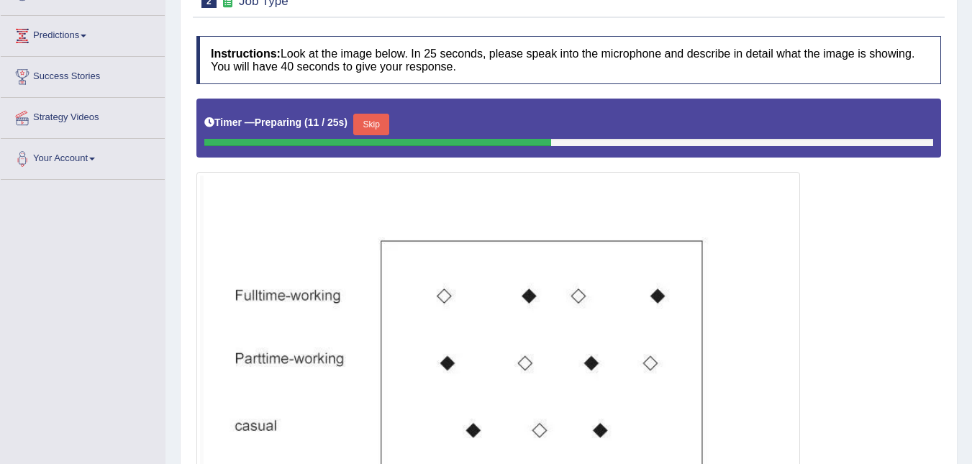
click at [361, 122] on button "Skip" at bounding box center [371, 125] width 36 height 22
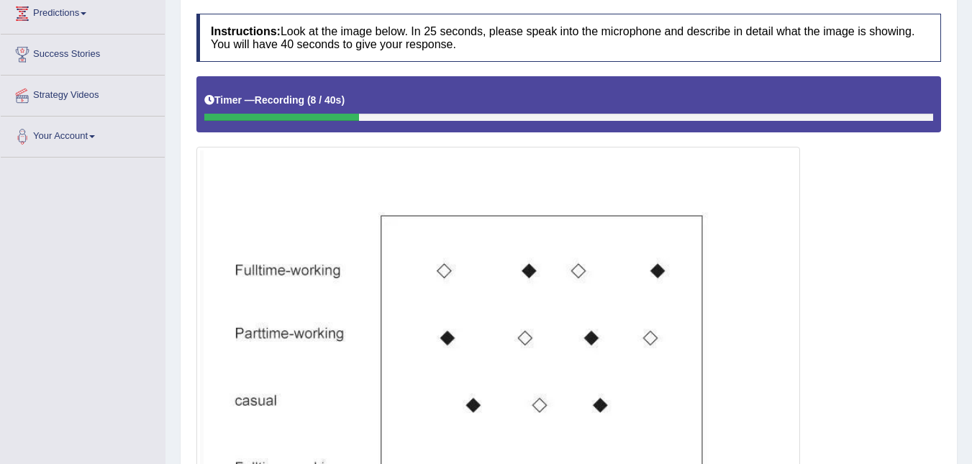
scroll to position [253, 0]
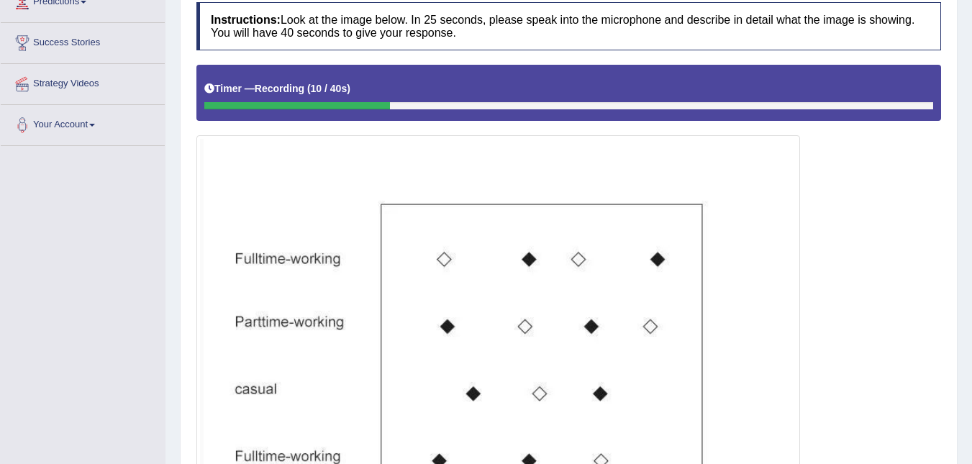
click at [215, 86] on h5 "Timer — Recording ( 10 / 40s )" at bounding box center [277, 88] width 146 height 11
click at [206, 87] on icon at bounding box center [209, 88] width 10 height 10
click at [209, 88] on icon at bounding box center [209, 88] width 10 height 10
click at [237, 88] on h5 "Timer — Recording ( 13 / 40s )" at bounding box center [277, 88] width 146 height 11
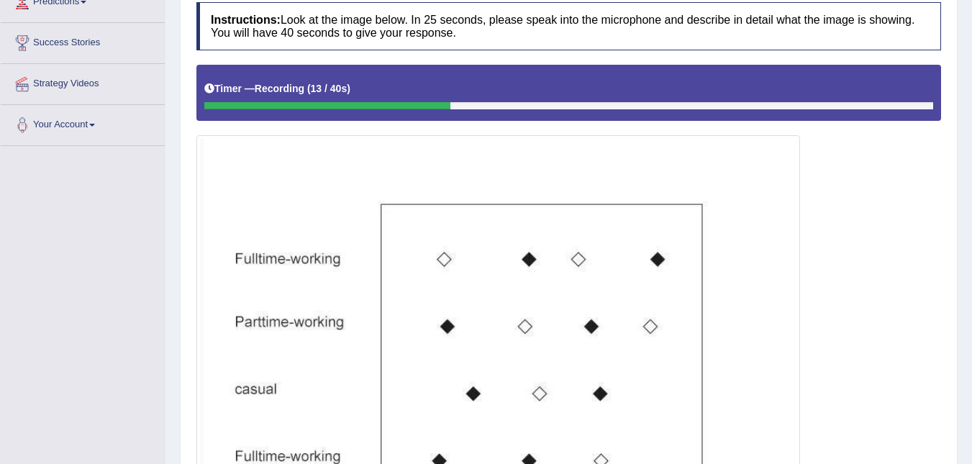
click at [237, 88] on h5 "Timer — Recording ( 13 / 40s )" at bounding box center [277, 88] width 146 height 11
click at [355, 88] on div "Timer — Recording ( 15 / 40s )" at bounding box center [568, 88] width 729 height 25
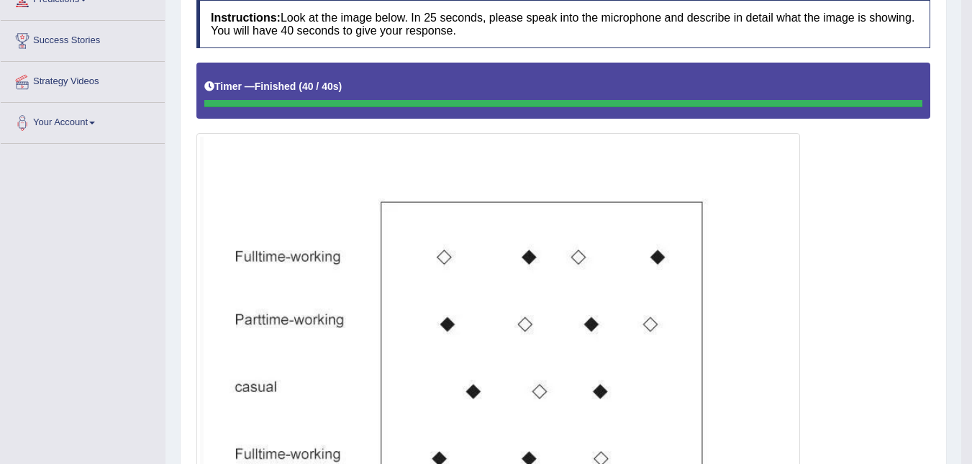
scroll to position [257, 0]
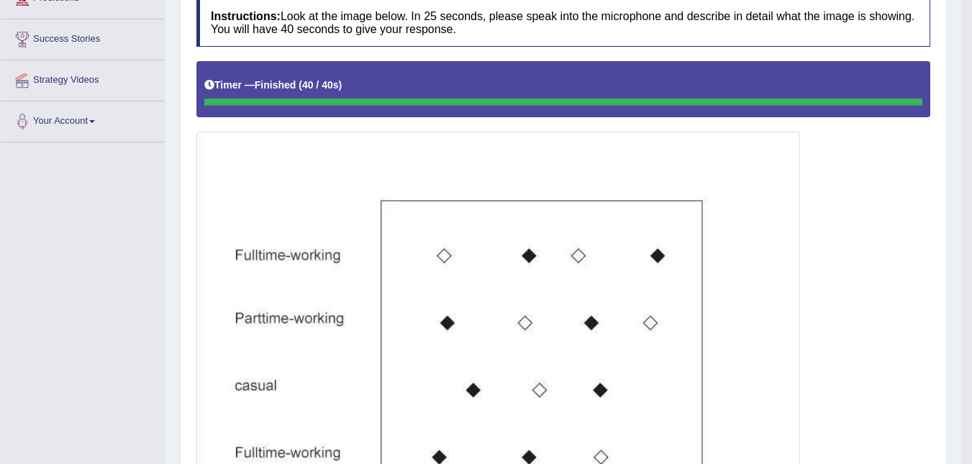
drag, startPoint x: 254, startPoint y: 77, endPoint x: 268, endPoint y: 106, distance: 32.8
click at [268, 106] on div "Timer — Finished ( 40 / 40s )" at bounding box center [563, 88] width 734 height 55
drag, startPoint x: 276, startPoint y: 111, endPoint x: 301, endPoint y: 98, distance: 27.7
click at [301, 98] on div "Timer — Finished ( 40 / 40s )" at bounding box center [563, 88] width 734 height 55
click at [317, 93] on div "Timer — Finished ( 40 / 40s )" at bounding box center [563, 85] width 718 height 25
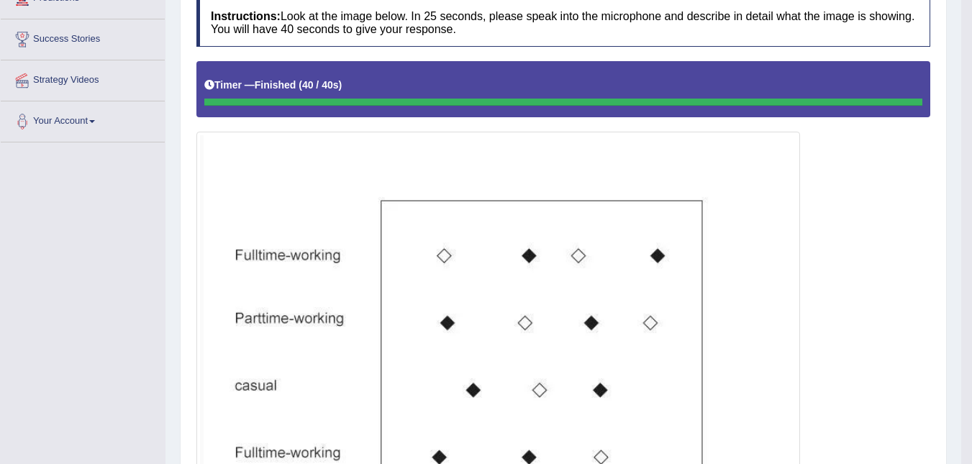
click at [326, 88] on b "40 / 40s" at bounding box center [320, 85] width 37 height 12
click at [329, 87] on b "40 / 40s" at bounding box center [320, 85] width 37 height 12
drag, startPoint x: 329, startPoint y: 87, endPoint x: 522, endPoint y: 109, distance: 194.8
click at [360, 85] on div "Timer — Finished ( 40 / 40s )" at bounding box center [563, 85] width 718 height 25
drag, startPoint x: 917, startPoint y: 104, endPoint x: 955, endPoint y: 131, distance: 46.3
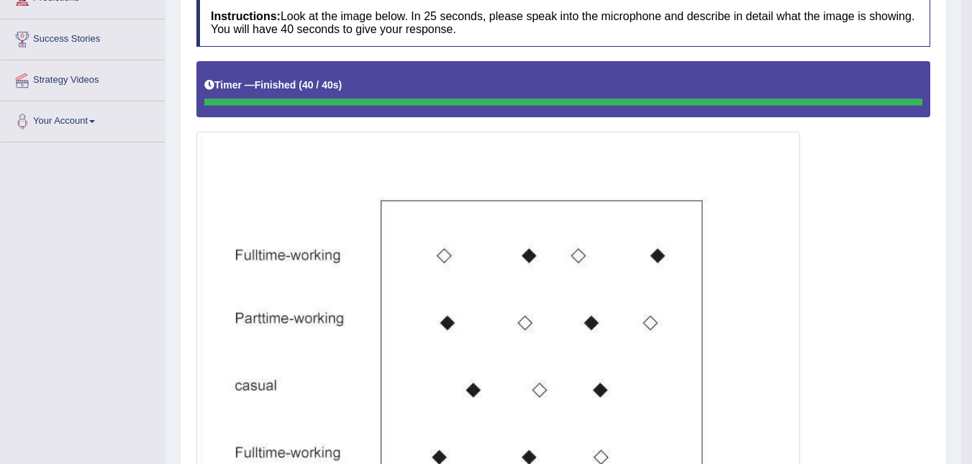
click at [892, 105] on div at bounding box center [570, 102] width 733 height 7
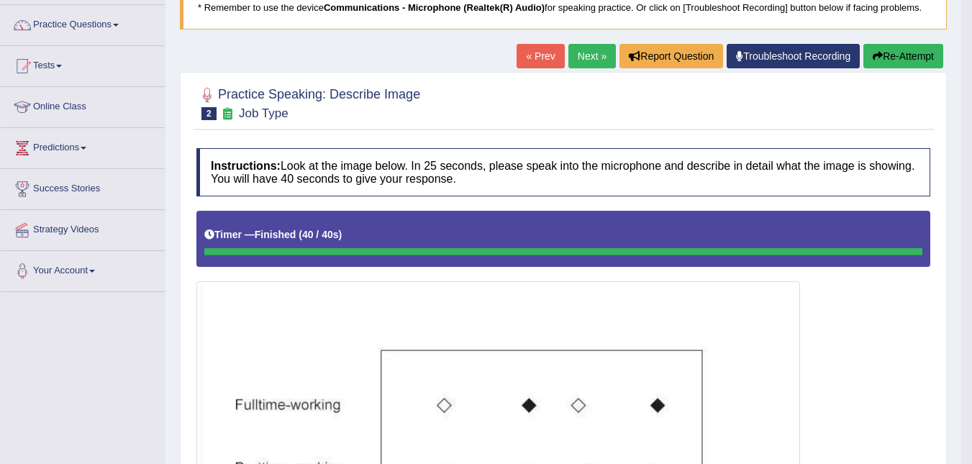
scroll to position [95, 0]
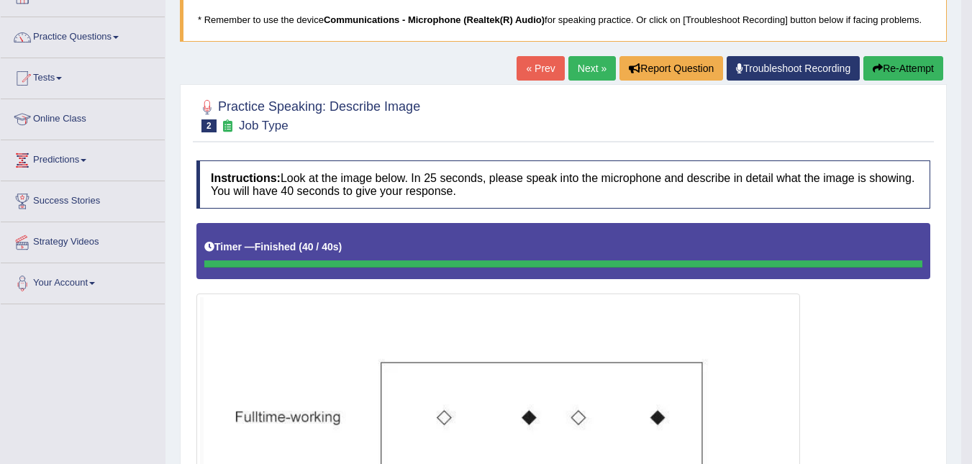
click at [594, 71] on link "Next »" at bounding box center [591, 68] width 47 height 24
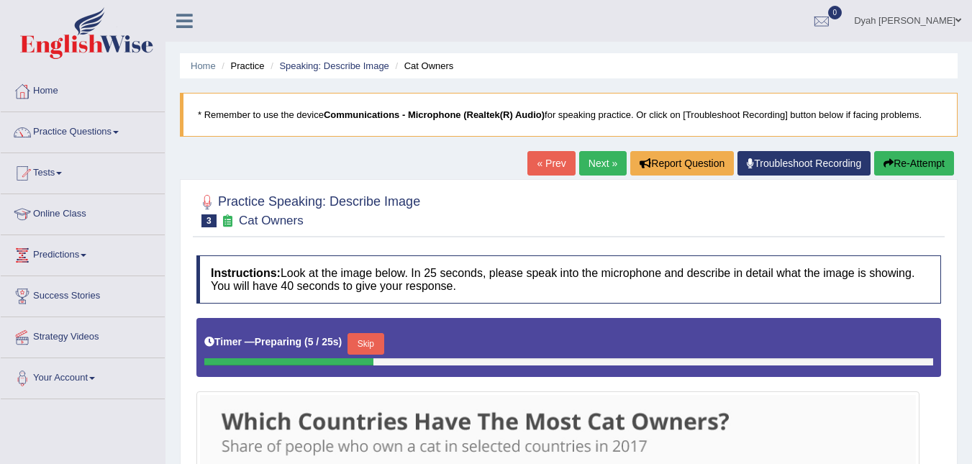
click at [368, 339] on button "Skip" at bounding box center [365, 344] width 36 height 22
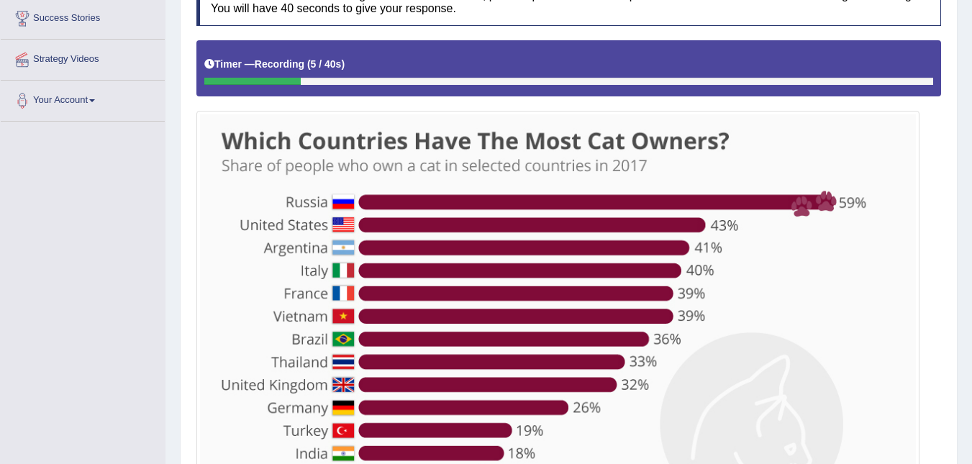
scroll to position [282, 0]
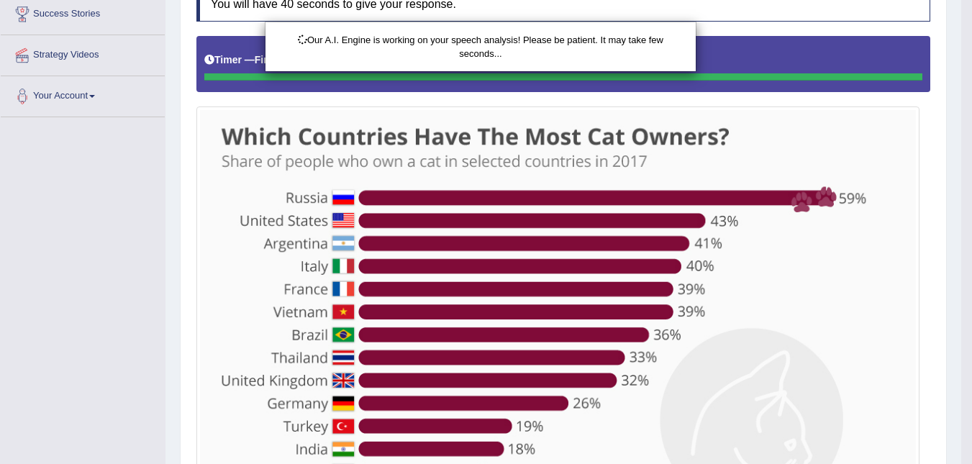
drag, startPoint x: 982, startPoint y: 186, endPoint x: 974, endPoint y: 265, distance: 78.8
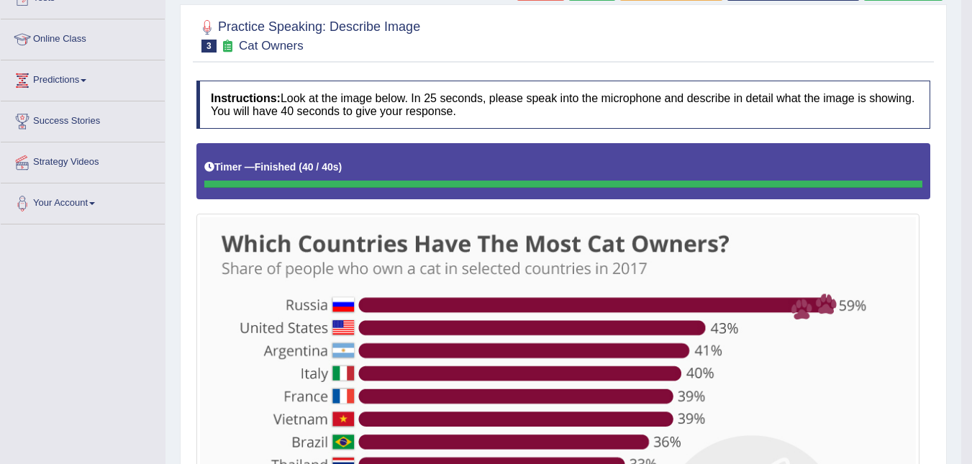
scroll to position [147, 0]
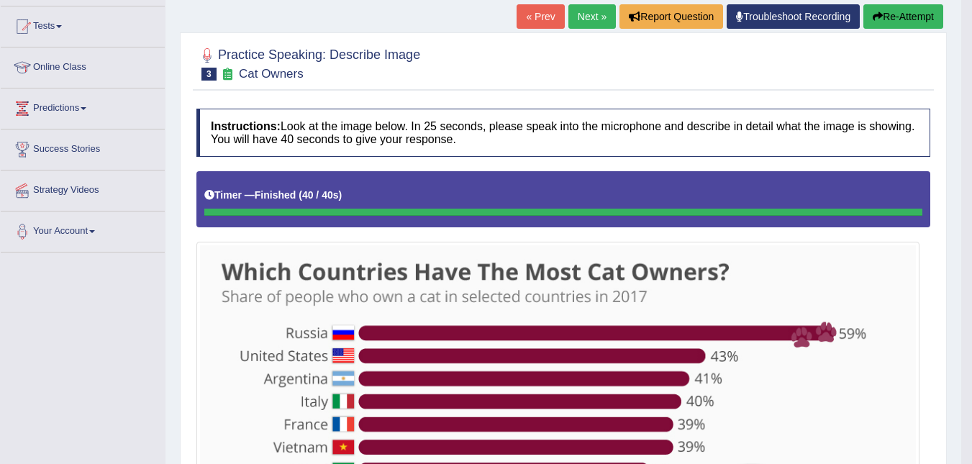
click at [878, 23] on button "Re-Attempt" at bounding box center [903, 16] width 80 height 24
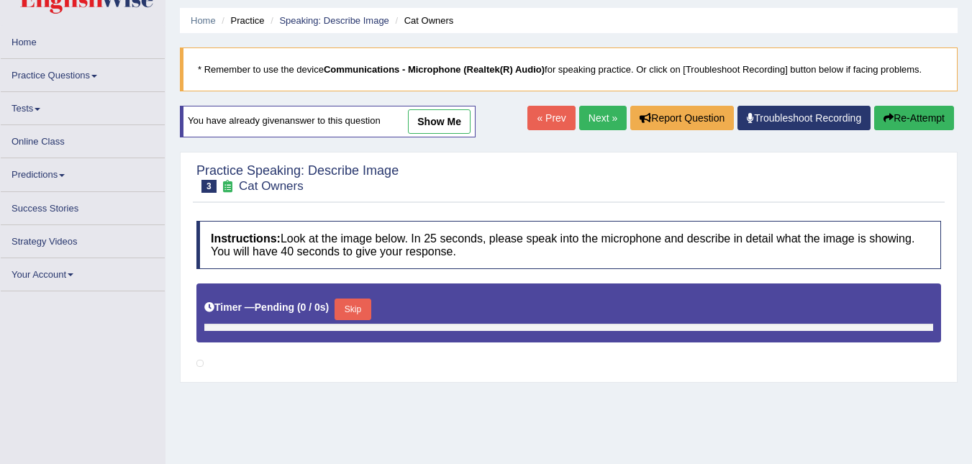
scroll to position [44, 0]
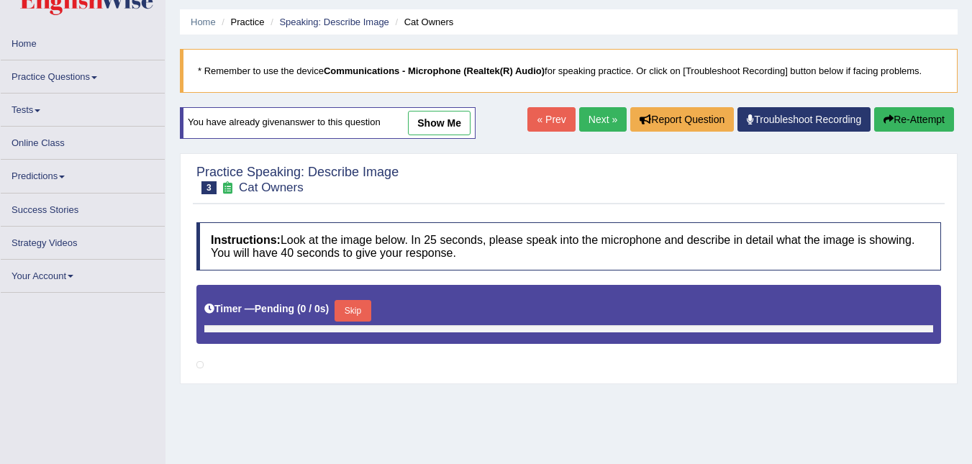
click at [359, 303] on button "Skip" at bounding box center [352, 311] width 36 height 22
click at [348, 311] on button "Skip" at bounding box center [352, 311] width 36 height 22
click at [350, 306] on button "Skip" at bounding box center [352, 311] width 36 height 22
click at [355, 300] on button "Skip" at bounding box center [352, 311] width 36 height 22
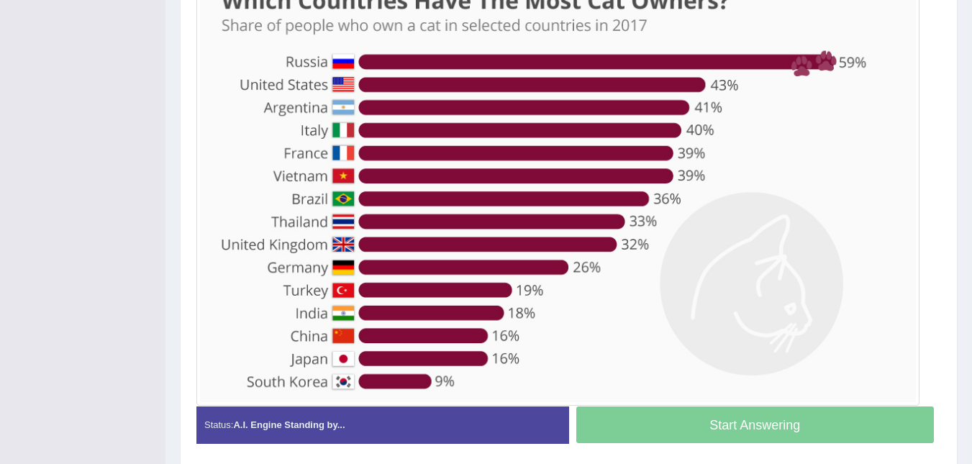
scroll to position [422, 0]
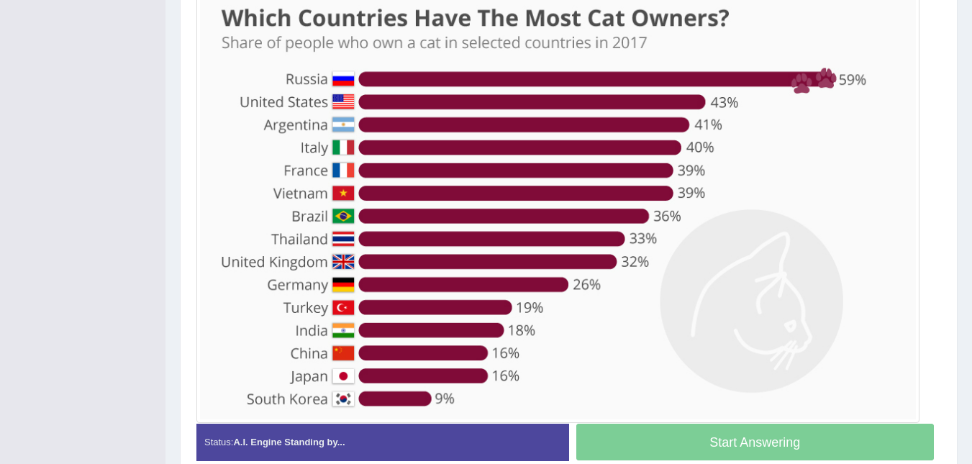
click at [717, 437] on div "Start Answering" at bounding box center [755, 444] width 373 height 40
click at [739, 424] on div "Start Answering" at bounding box center [755, 444] width 373 height 40
click at [721, 442] on div "Start Answering" at bounding box center [755, 444] width 373 height 40
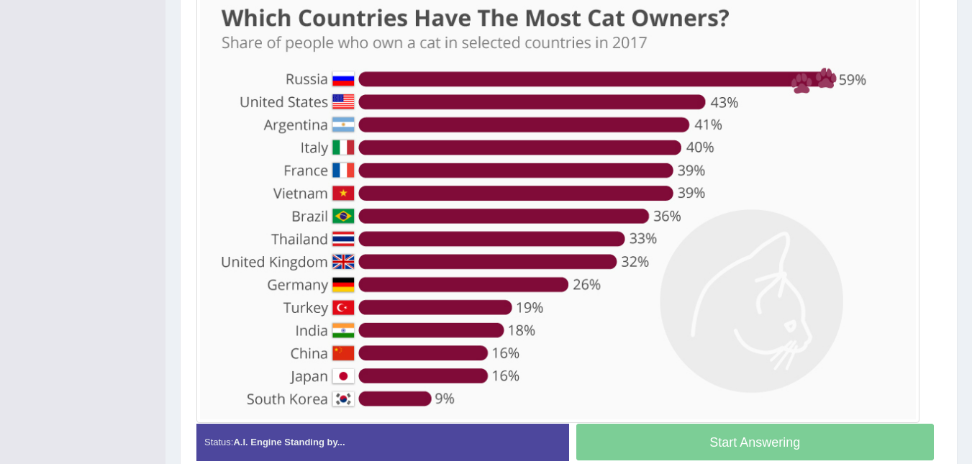
click at [721, 442] on div "Start Answering" at bounding box center [755, 444] width 373 height 40
click at [723, 441] on div "Start Answering" at bounding box center [755, 444] width 373 height 40
drag, startPoint x: 723, startPoint y: 441, endPoint x: 859, endPoint y: 424, distance: 137.0
click at [737, 433] on div "Start Answering" at bounding box center [755, 444] width 373 height 40
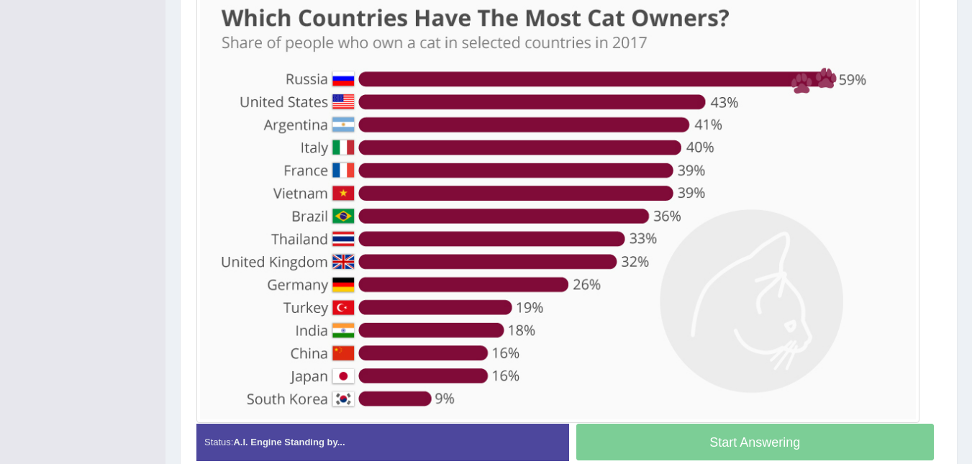
scroll to position [492, 0]
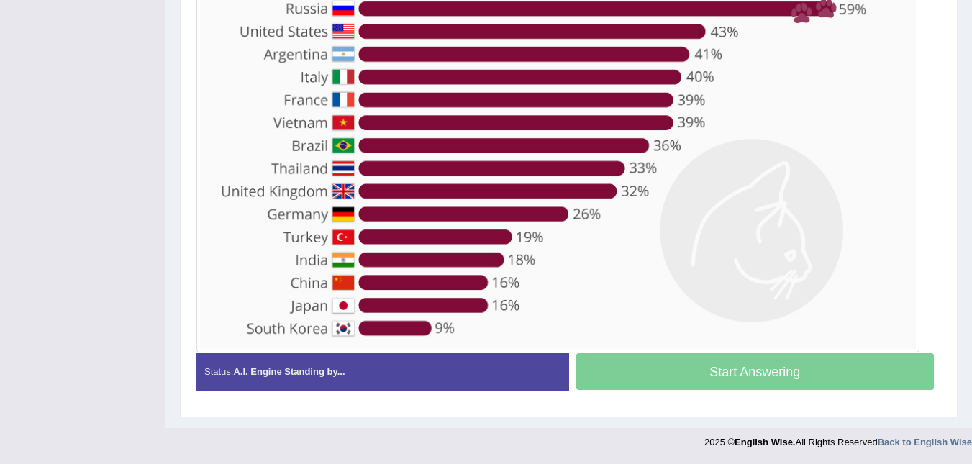
click at [775, 364] on div "Start Answering" at bounding box center [755, 373] width 373 height 40
click at [776, 363] on div "Start Answering" at bounding box center [755, 373] width 373 height 40
click at [784, 363] on div "Start Answering" at bounding box center [755, 373] width 373 height 40
drag, startPoint x: 784, startPoint y: 362, endPoint x: 926, endPoint y: 374, distance: 142.9
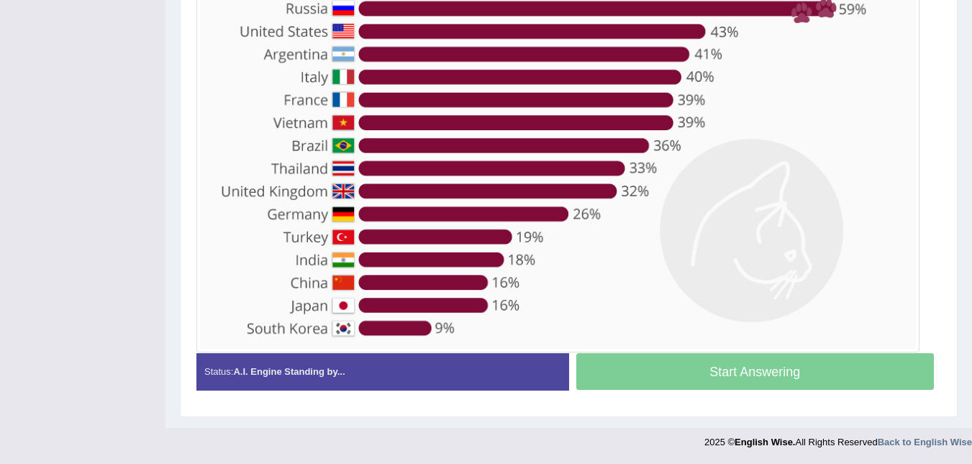
click at [816, 364] on div "Start Answering" at bounding box center [755, 373] width 373 height 40
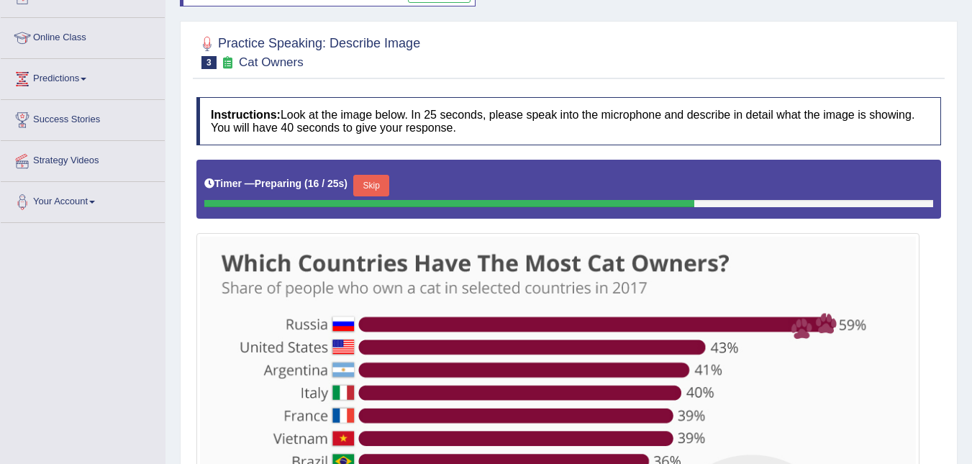
scroll to position [186, 0]
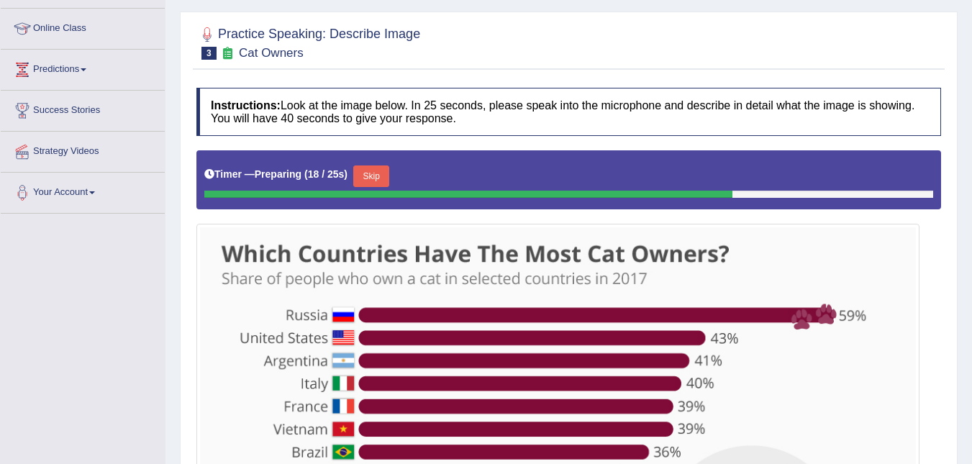
drag, startPoint x: 462, startPoint y: 186, endPoint x: 414, endPoint y: 188, distance: 48.2
click at [453, 186] on div "Timer — Preparing ( 18 / 25s ) Skip" at bounding box center [568, 176] width 729 height 29
click at [369, 169] on button "Skip" at bounding box center [371, 176] width 36 height 22
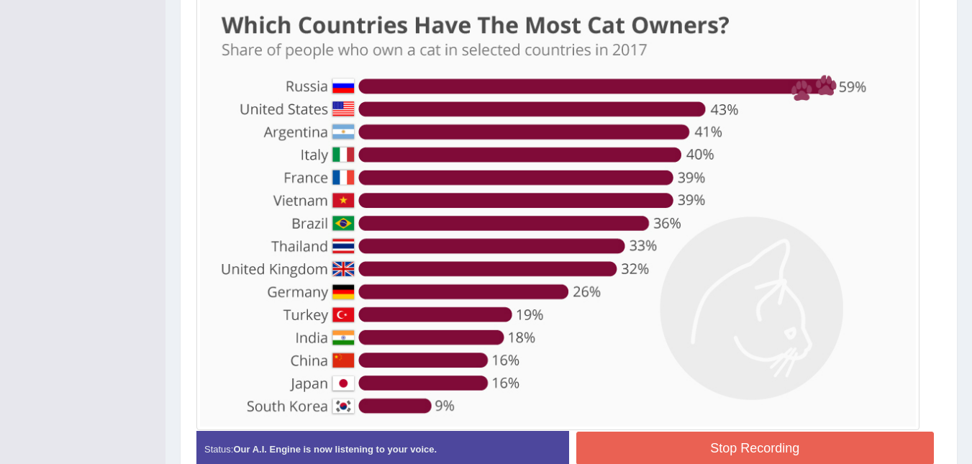
scroll to position [451, 0]
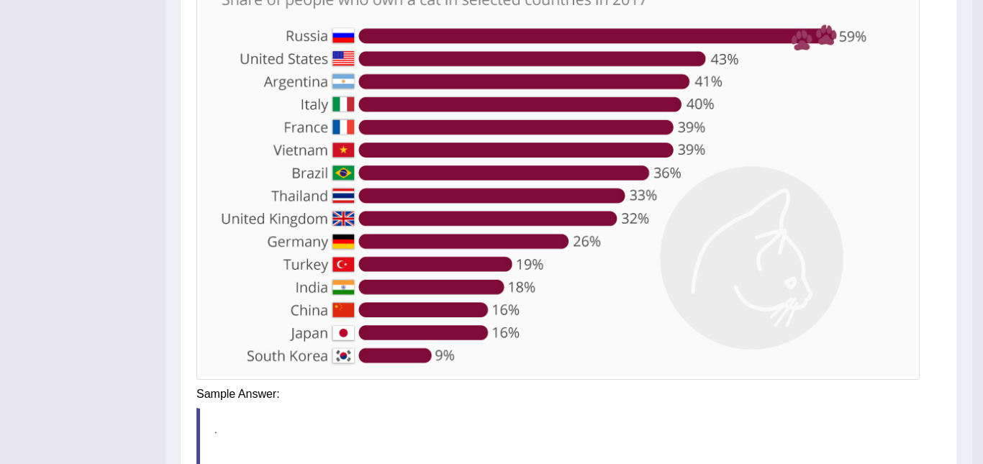
drag, startPoint x: 982, startPoint y: 345, endPoint x: 321, endPoint y: 377, distance: 661.8
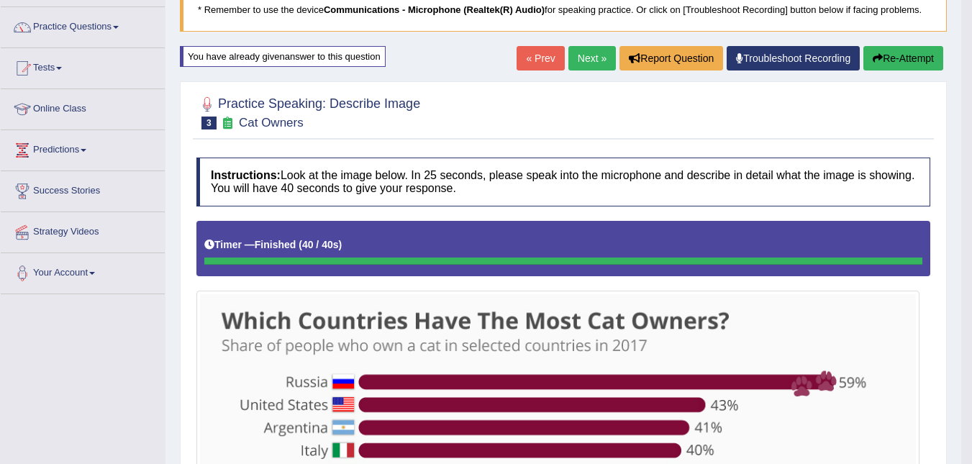
scroll to position [71, 0]
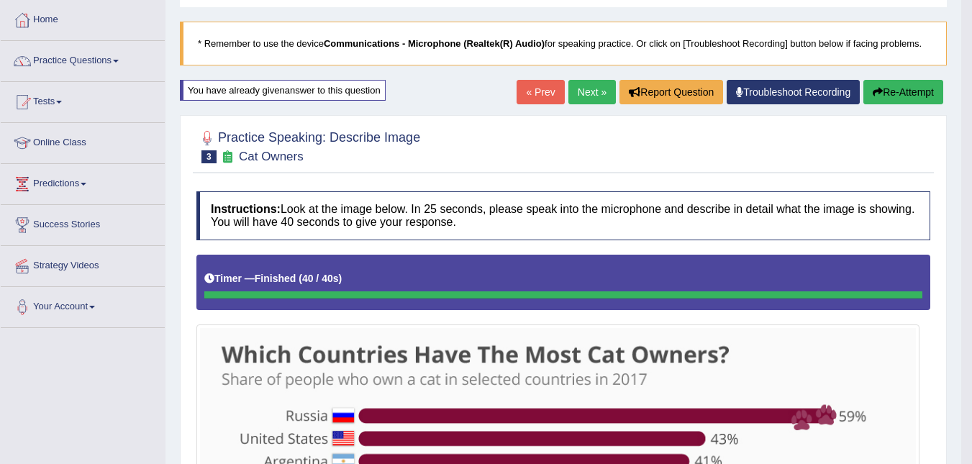
click at [585, 93] on link "Next »" at bounding box center [591, 92] width 47 height 24
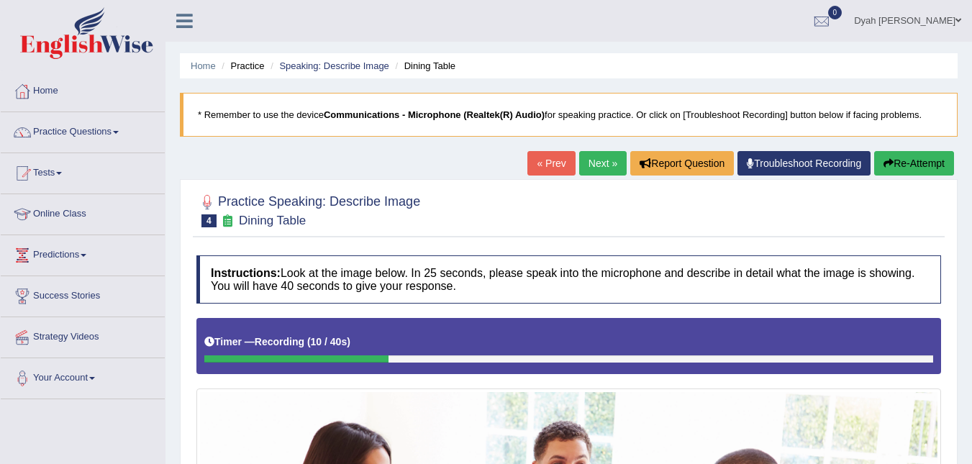
click at [114, 134] on link "Practice Questions" at bounding box center [83, 130] width 164 height 36
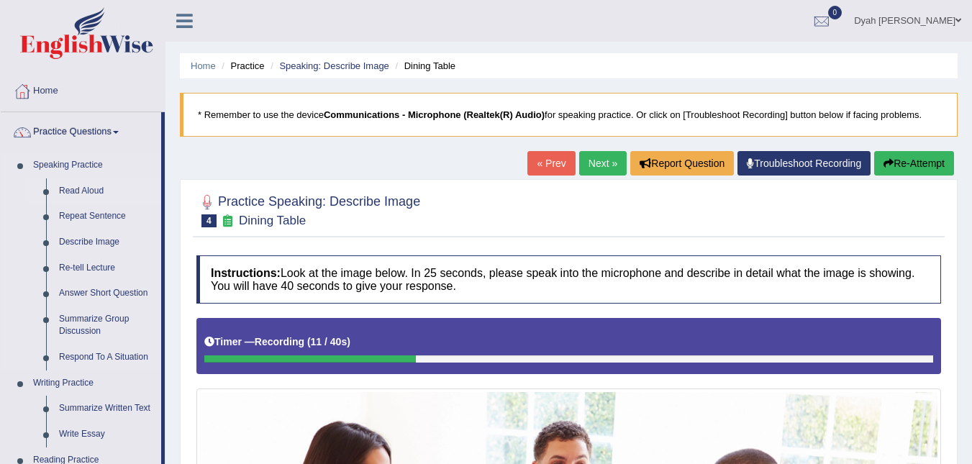
click at [94, 188] on link "Read Aloud" at bounding box center [107, 191] width 109 height 26
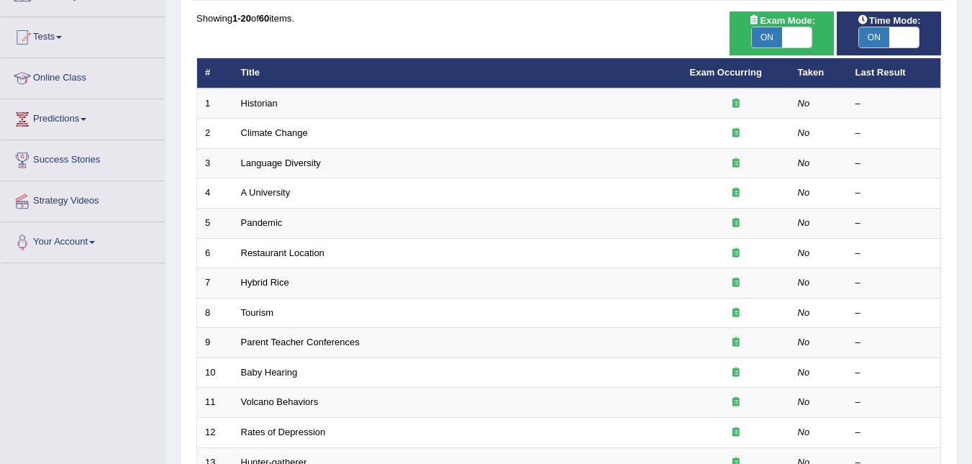
scroll to position [135, 0]
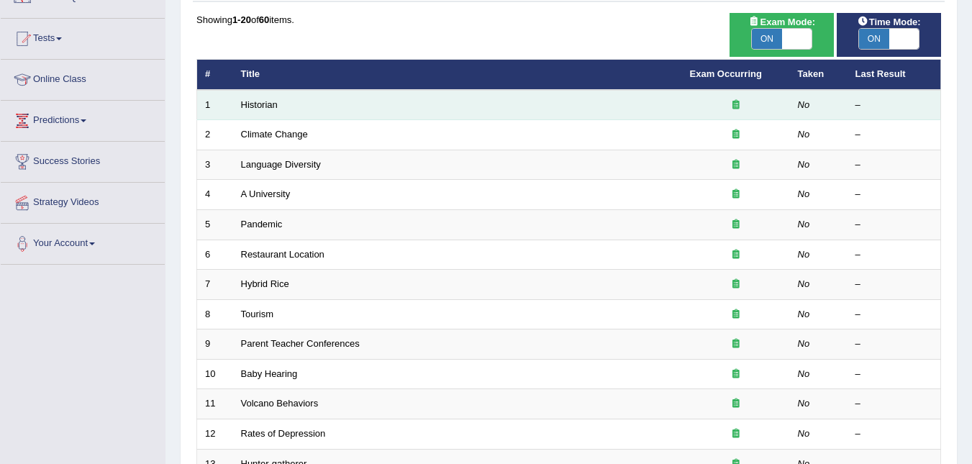
click at [283, 98] on td "Historian" at bounding box center [457, 105] width 449 height 30
click at [274, 105] on link "Historian" at bounding box center [259, 104] width 37 height 11
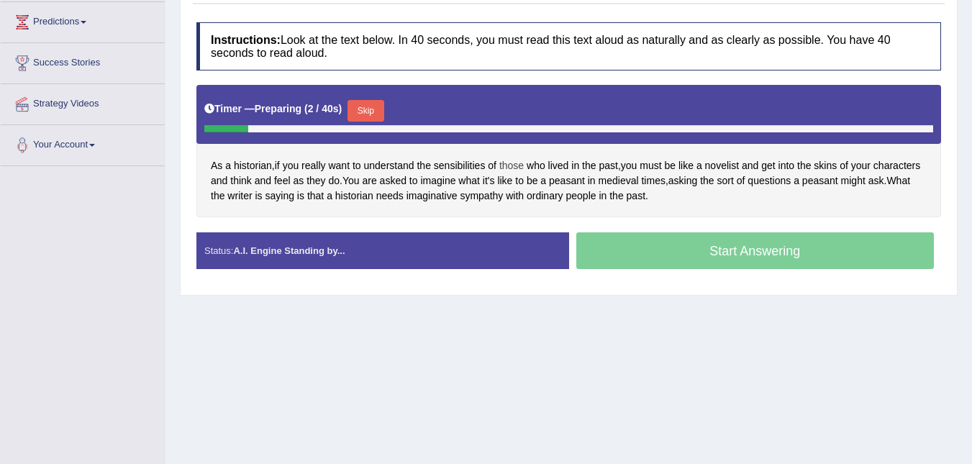
scroll to position [201, 0]
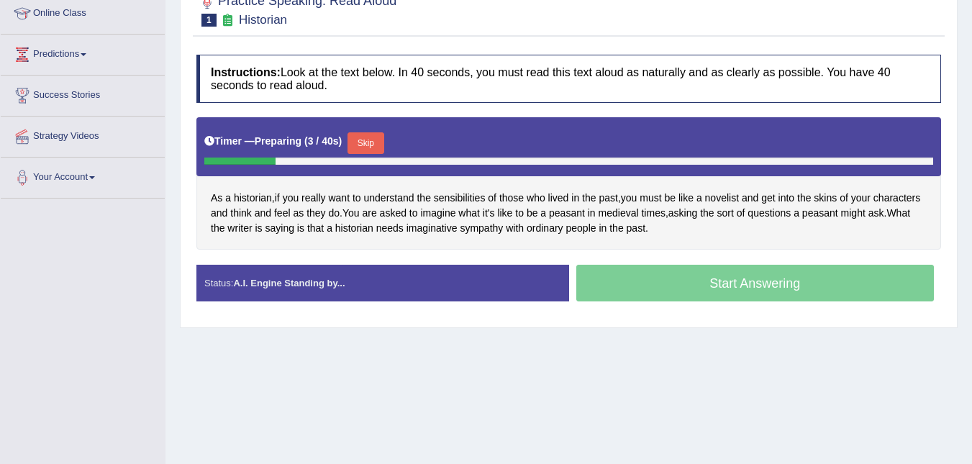
click at [366, 138] on button "Skip" at bounding box center [365, 143] width 36 height 22
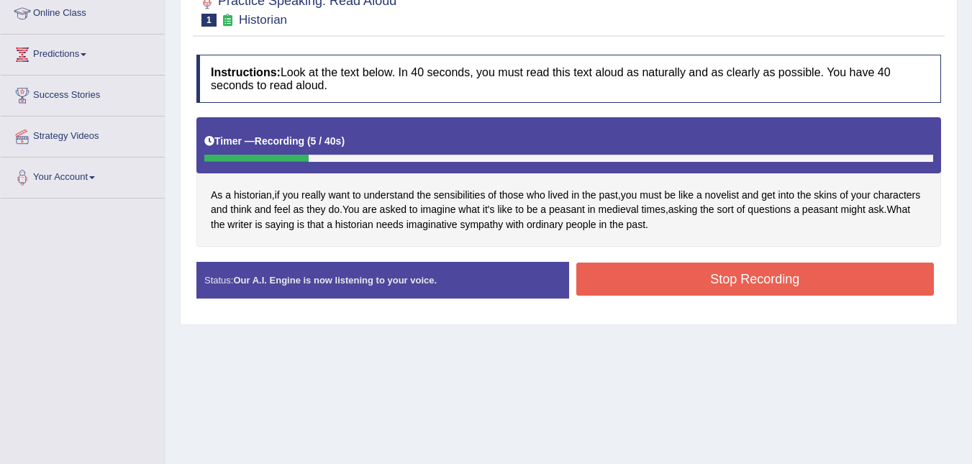
drag, startPoint x: 566, startPoint y: 14, endPoint x: 576, endPoint y: -6, distance: 22.5
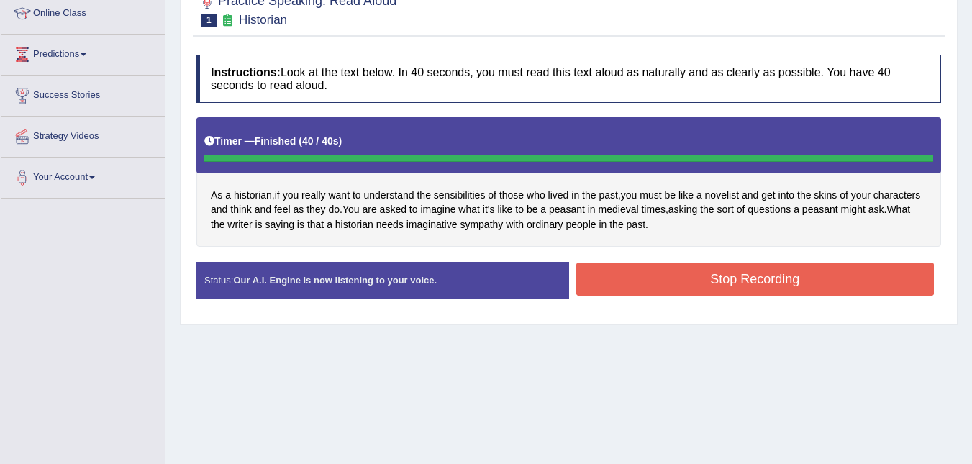
click at [757, 275] on div "Status: Our A.I. Engine is now listening to your voice. Start Answering Stop Re…" at bounding box center [568, 287] width 744 height 51
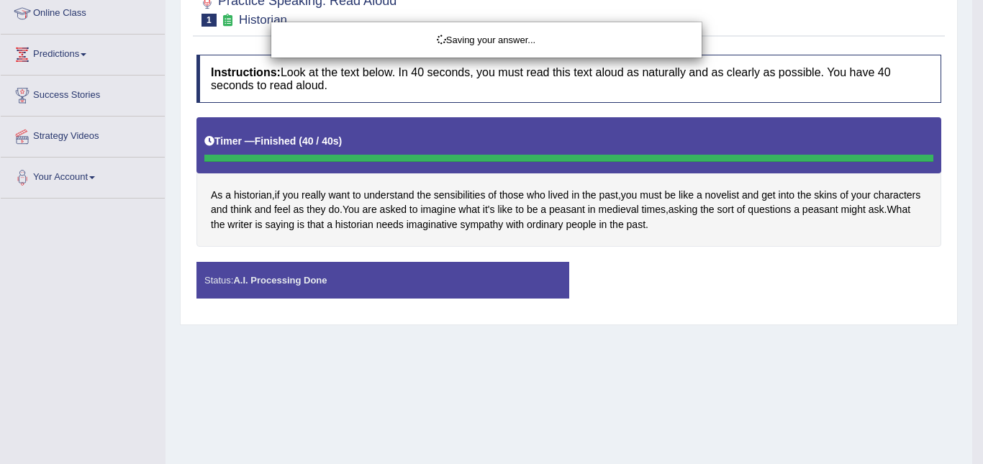
click at [906, 283] on div "Saving your answer..." at bounding box center [491, 232] width 983 height 464
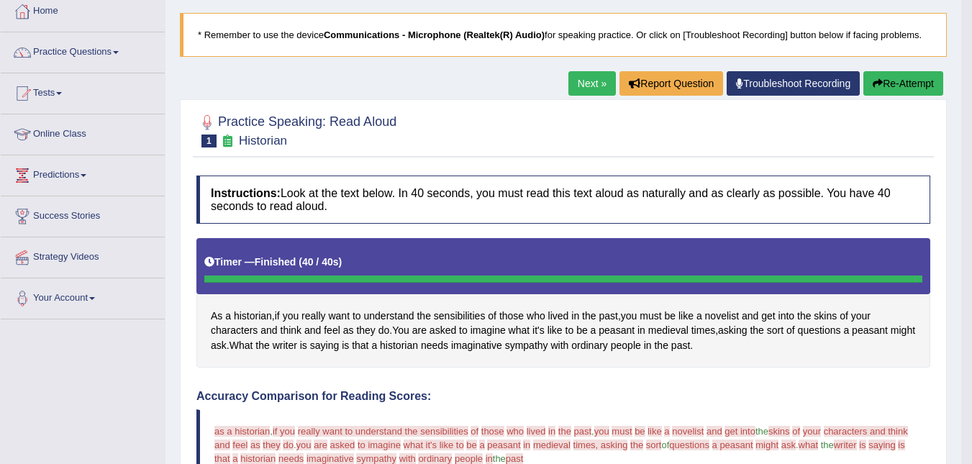
scroll to position [83, 0]
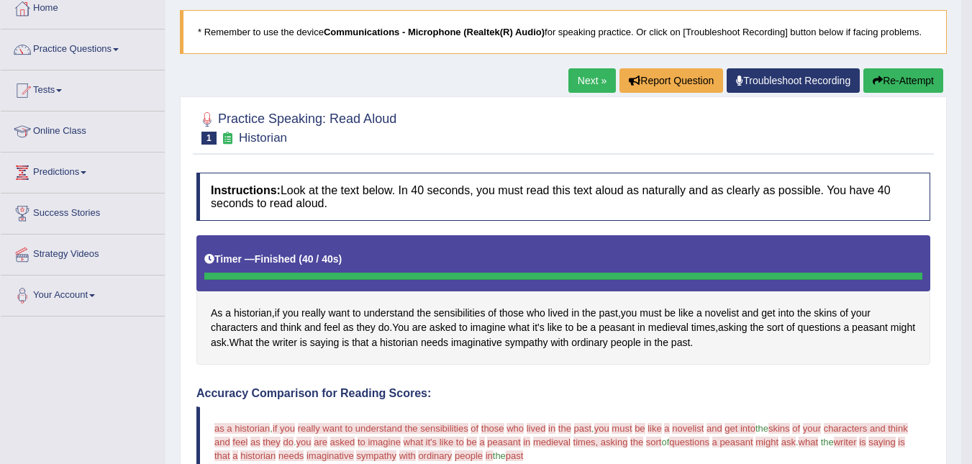
click at [881, 81] on button "Re-Attempt" at bounding box center [903, 80] width 80 height 24
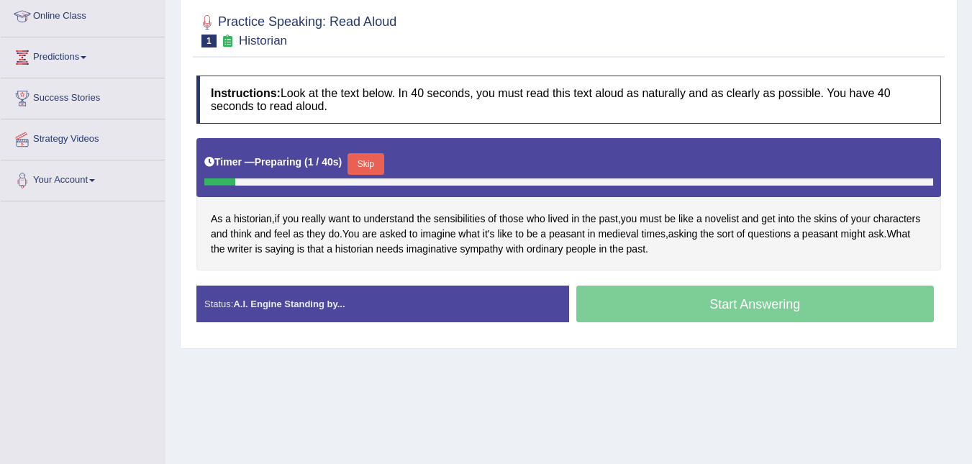
scroll to position [199, 0]
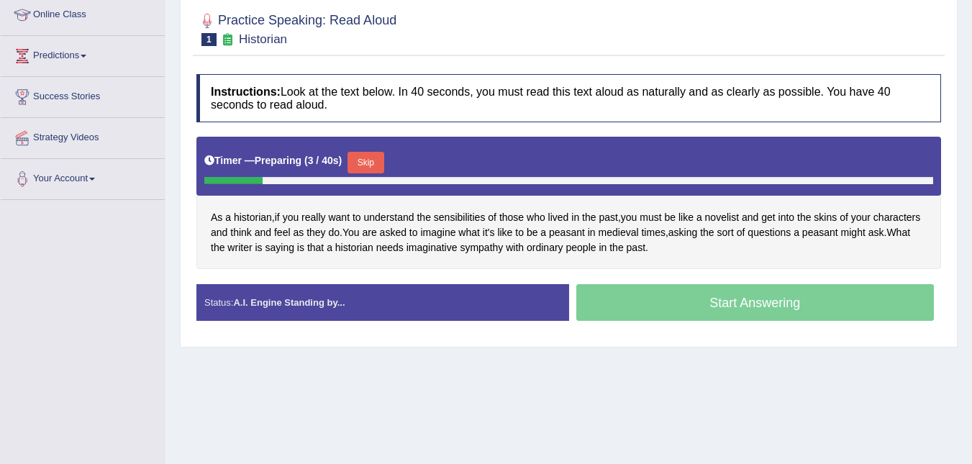
click at [375, 150] on div "Timer — Preparing ( 3 / 40s ) Skip" at bounding box center [568, 162] width 729 height 29
click at [363, 160] on button "Skip" at bounding box center [365, 163] width 36 height 22
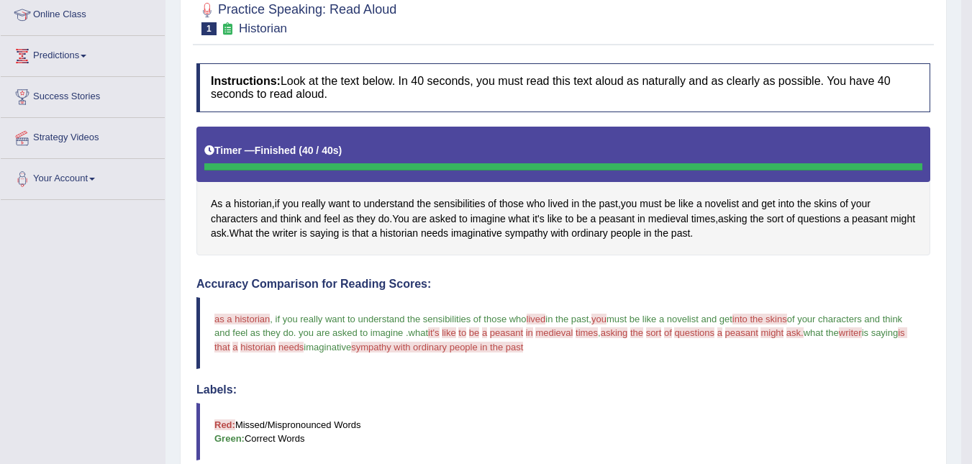
drag, startPoint x: 981, startPoint y: 167, endPoint x: 981, endPoint y: 93, distance: 74.1
click at [959, 47] on div "Home Practice Speaking: Read Aloud Historian * Remember to use the device Commu…" at bounding box center [563, 299] width 796 height 996
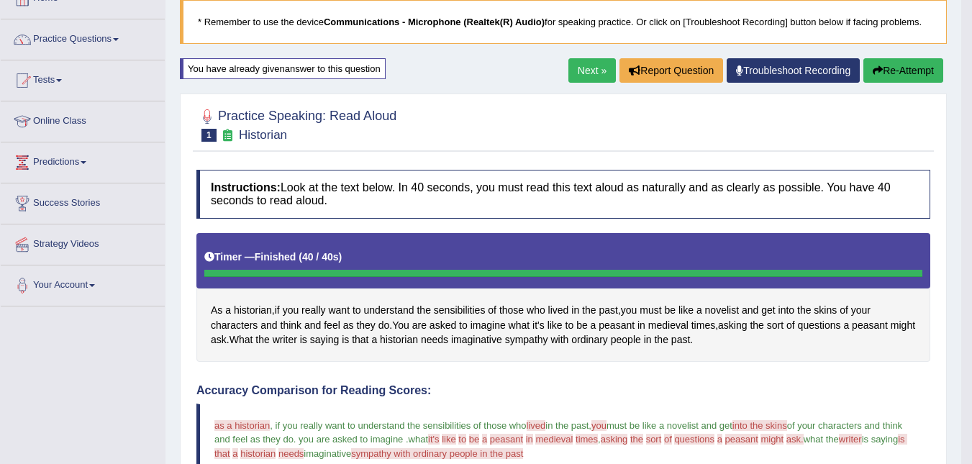
scroll to position [86, 0]
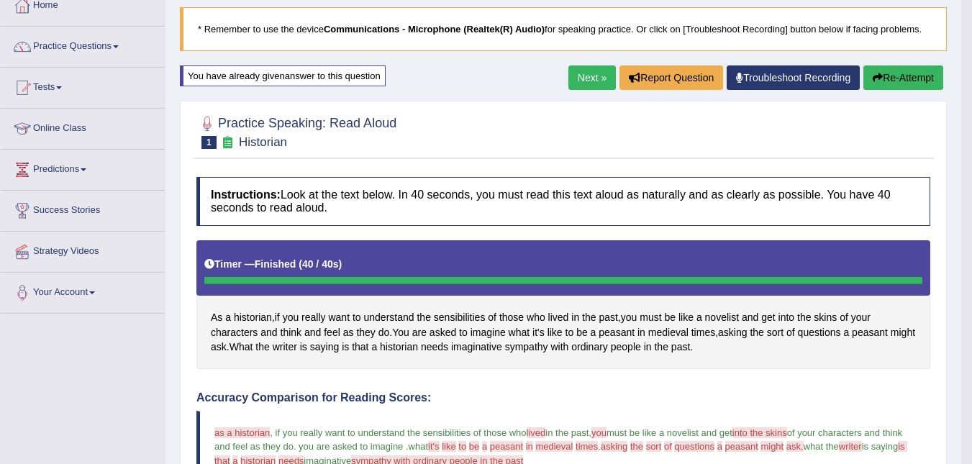
click at [596, 71] on link "Next »" at bounding box center [591, 77] width 47 height 24
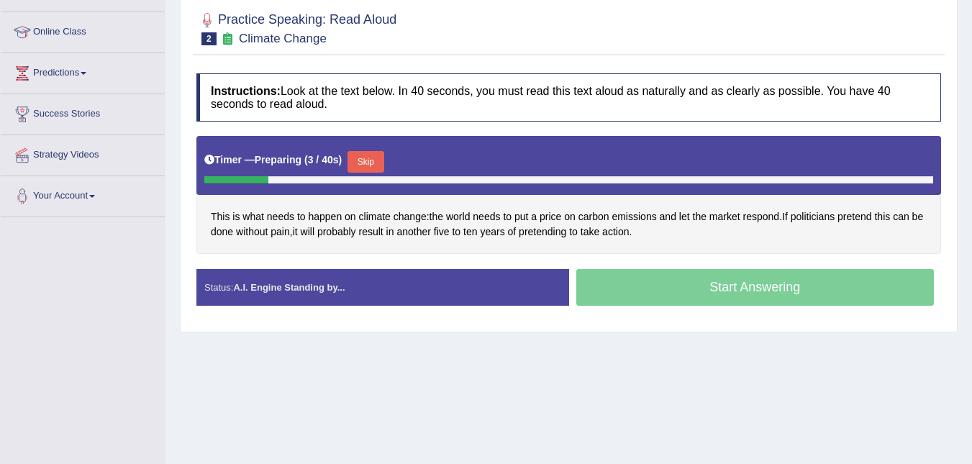
scroll to position [191, 0]
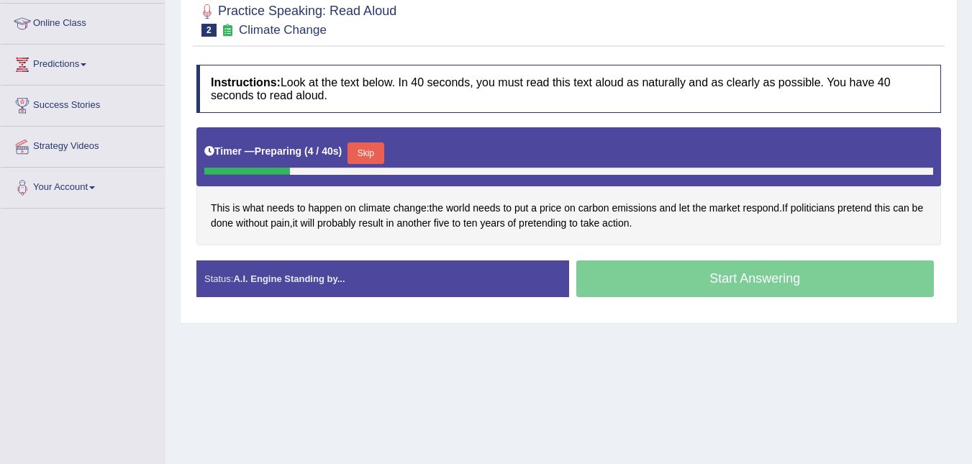
click at [370, 143] on button "Skip" at bounding box center [365, 153] width 36 height 22
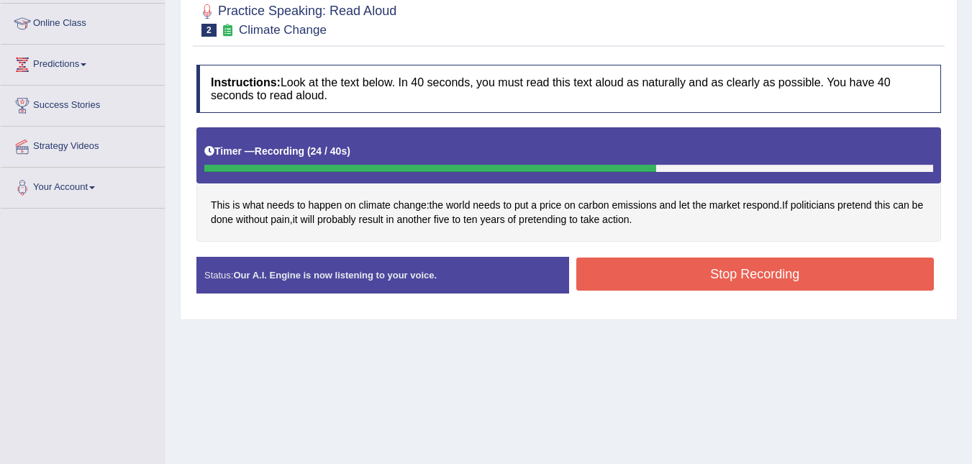
click at [766, 270] on button "Stop Recording" at bounding box center [755, 274] width 358 height 33
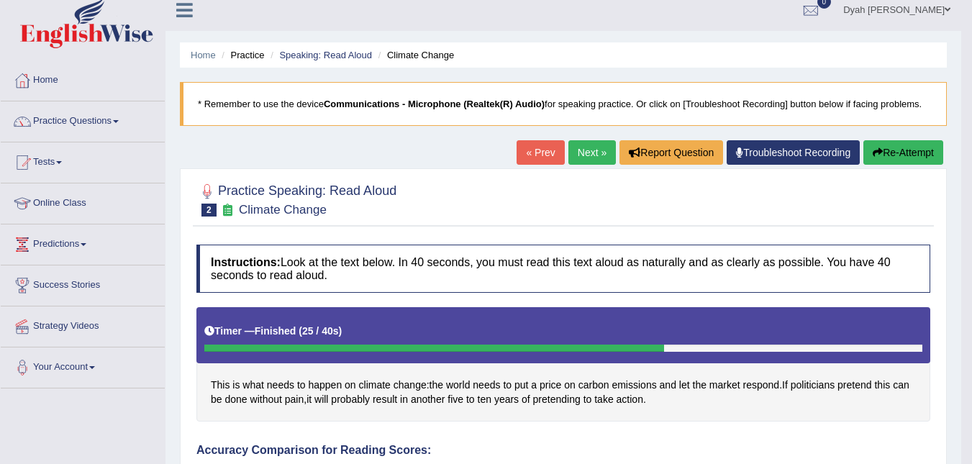
scroll to position [9, 0]
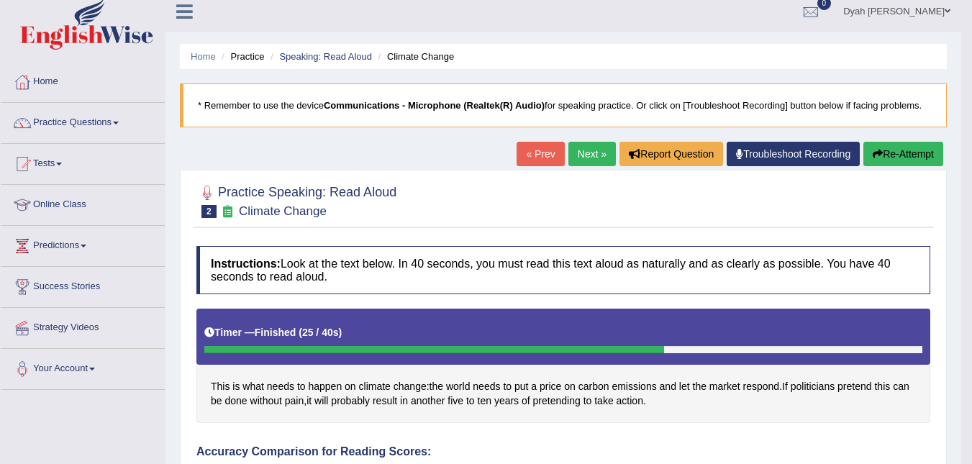
click at [588, 150] on link "Next »" at bounding box center [591, 154] width 47 height 24
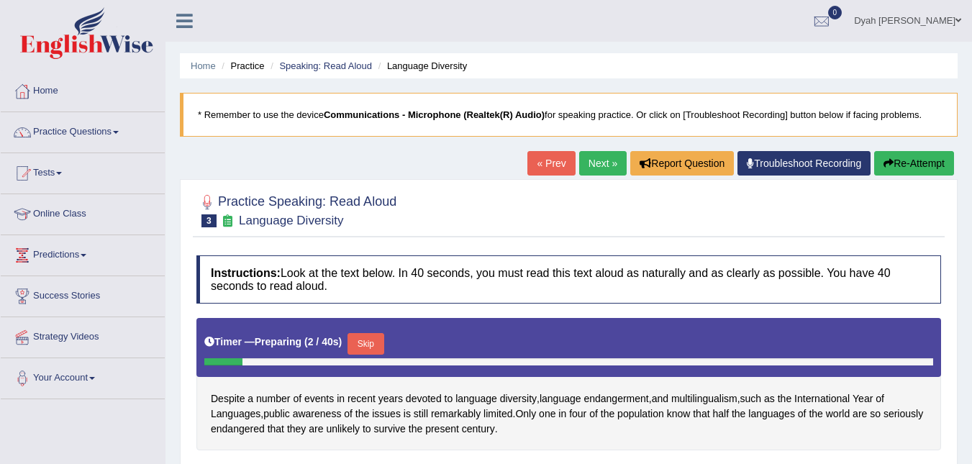
click at [364, 338] on button "Skip" at bounding box center [365, 344] width 36 height 22
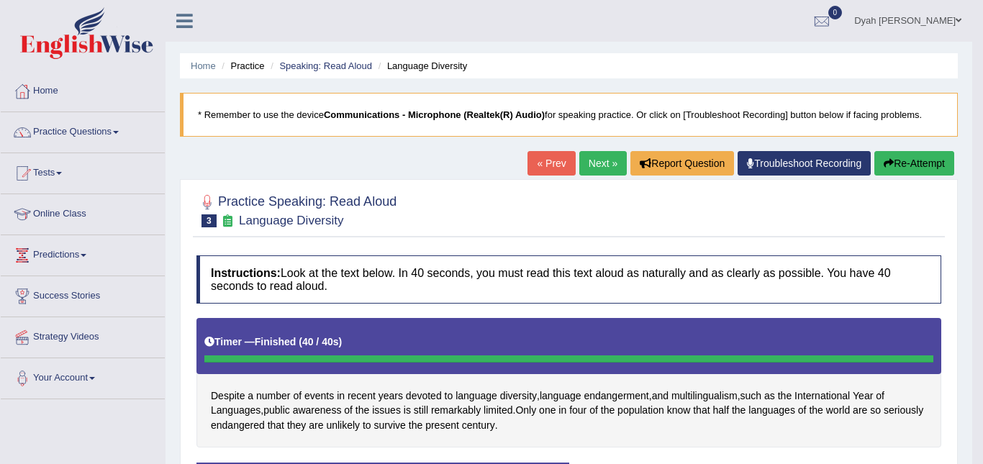
click at [0, 0] on div "Saving your answer..." at bounding box center [0, 0] width 0 height 0
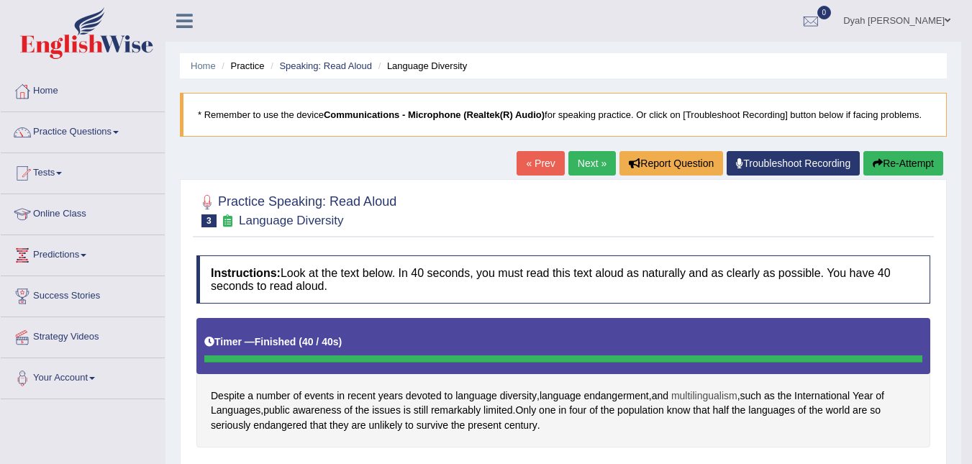
drag, startPoint x: 655, startPoint y: 382, endPoint x: 688, endPoint y: 393, distance: 34.4
drag, startPoint x: 967, startPoint y: 195, endPoint x: 982, endPoint y: 217, distance: 26.9
click at [972, 211] on html "Toggle navigation Home Practice Questions Speaking Practice Read Aloud Repeat S…" at bounding box center [486, 232] width 972 height 464
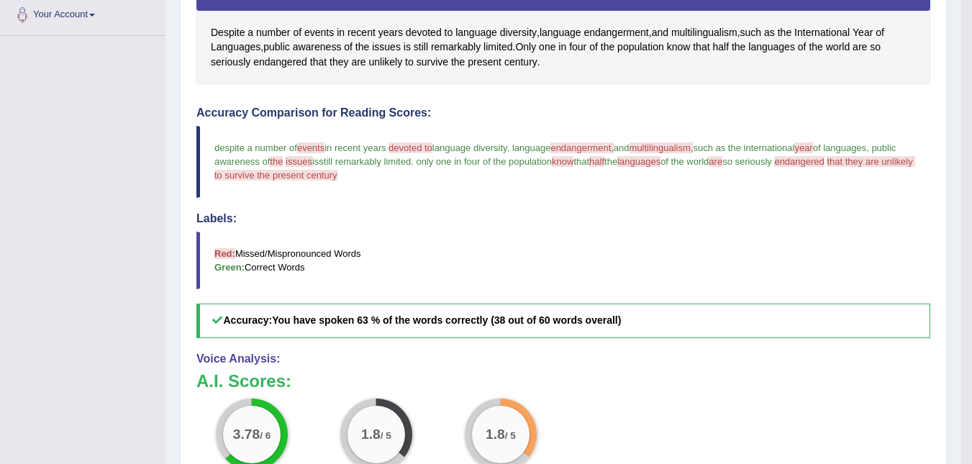
scroll to position [362, 0]
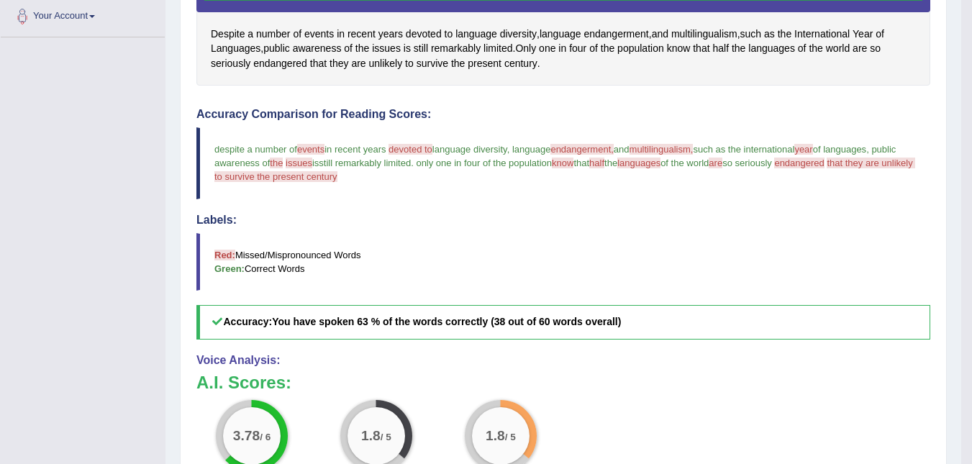
click at [320, 152] on span "events" at bounding box center [310, 149] width 27 height 11
click at [278, 177] on span "that they are unlikely to survive the present century" at bounding box center [564, 170] width 701 height 24
click at [824, 162] on span "endangered" at bounding box center [799, 163] width 50 height 11
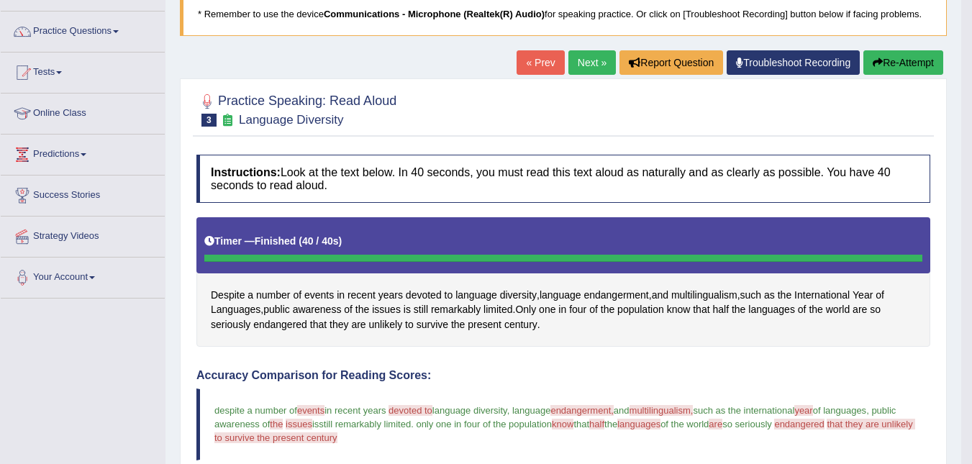
scroll to position [108, 0]
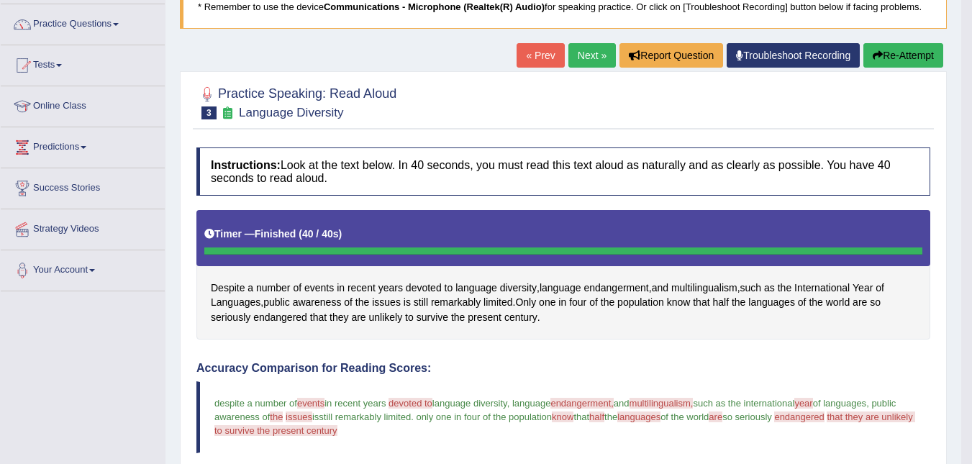
click at [593, 49] on link "Next »" at bounding box center [591, 55] width 47 height 24
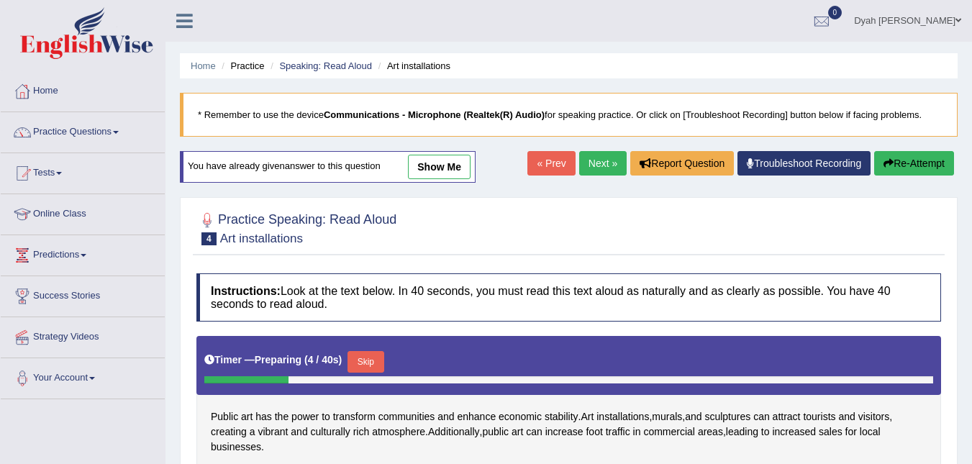
click at [358, 352] on button "Skip" at bounding box center [365, 362] width 36 height 22
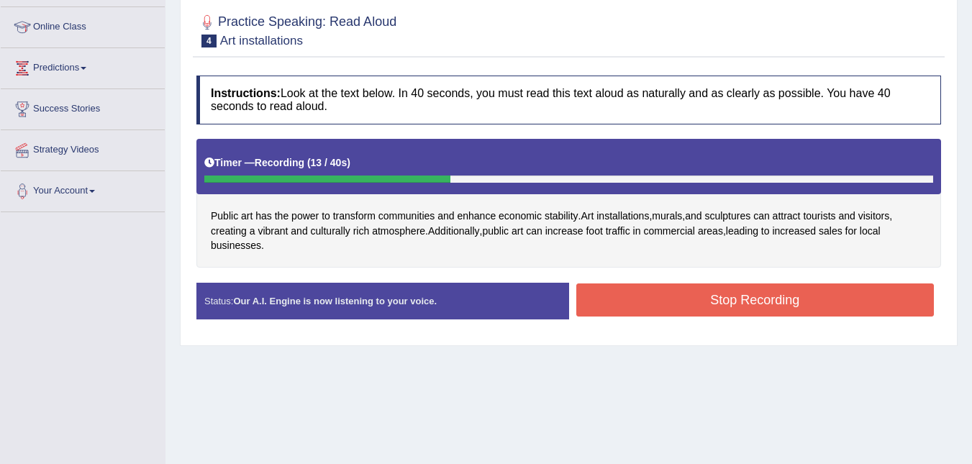
scroll to position [204, 0]
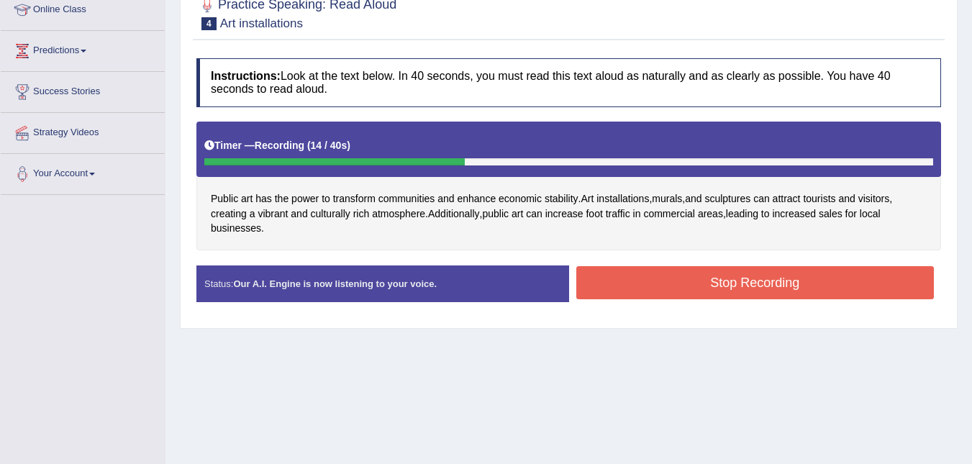
click at [796, 263] on div "Instructions: Look at the text below. In 40 seconds, you must read this text al…" at bounding box center [569, 185] width 752 height 269
click at [786, 278] on button "Stop Recording" at bounding box center [755, 282] width 358 height 33
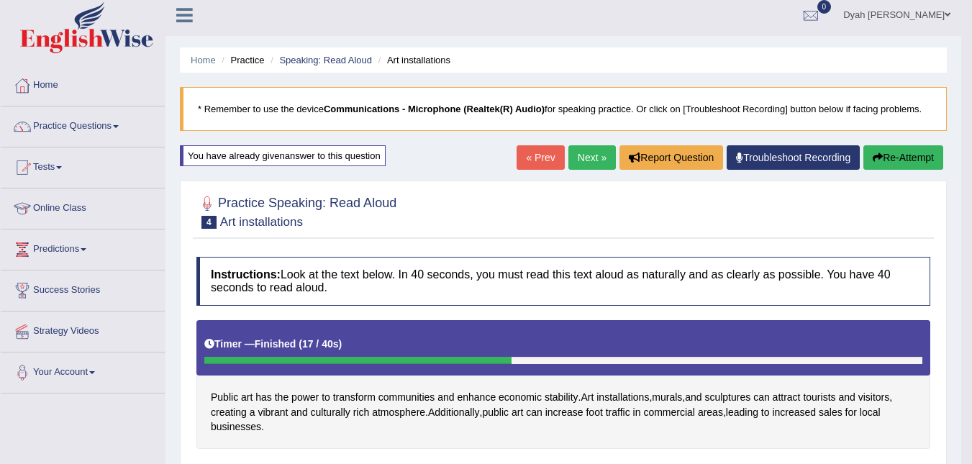
scroll to position [0, 0]
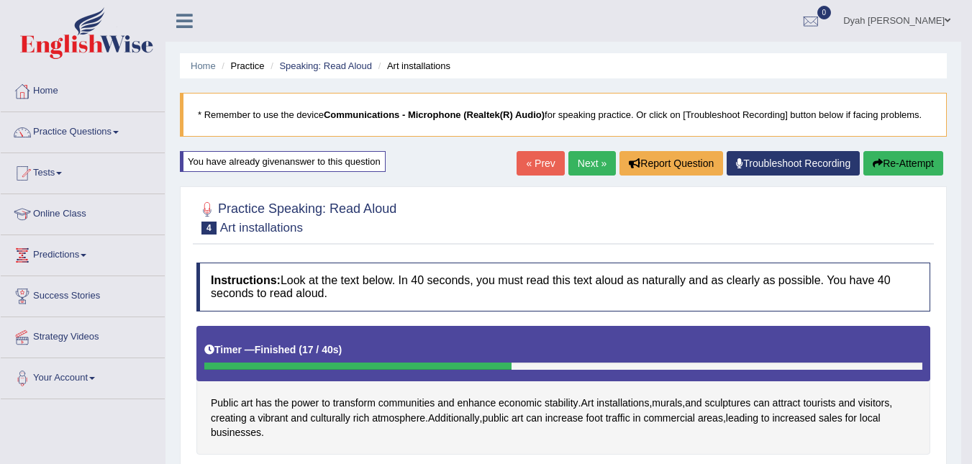
drag, startPoint x: 411, startPoint y: 60, endPoint x: 496, endPoint y: 68, distance: 84.5
click at [486, 68] on ul "Home Practice Speaking: Read Aloud Art installations" at bounding box center [563, 65] width 767 height 25
click at [583, 160] on link "Next »" at bounding box center [591, 163] width 47 height 24
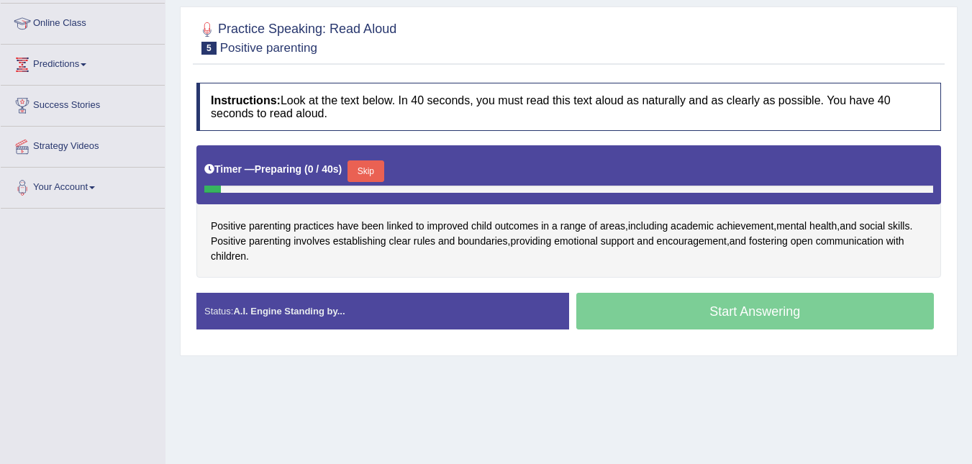
scroll to position [213, 0]
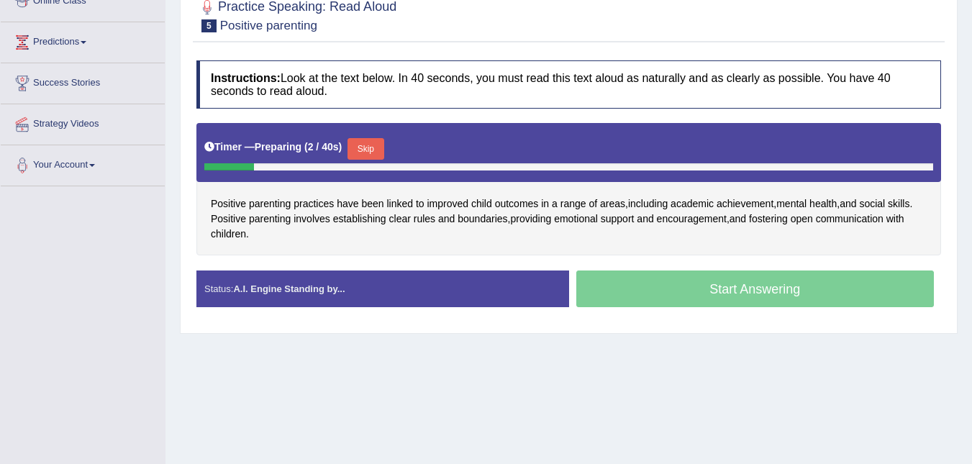
click at [368, 145] on button "Skip" at bounding box center [365, 149] width 36 height 22
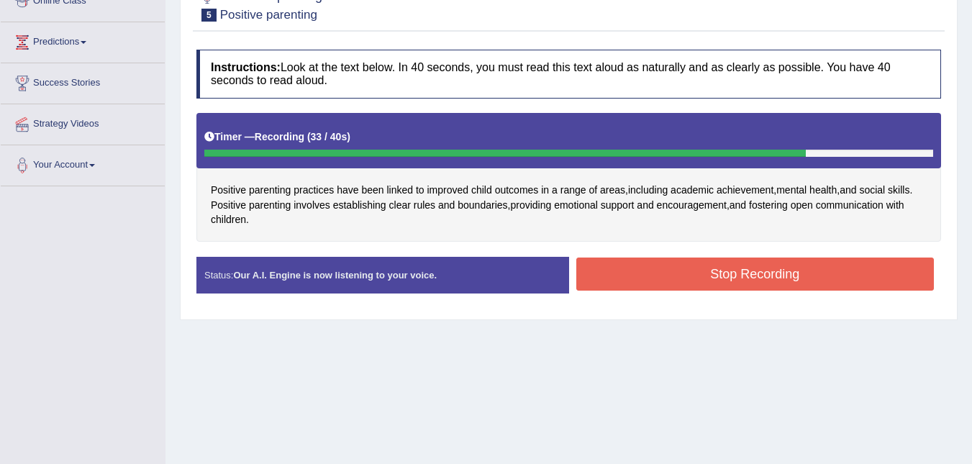
click at [699, 288] on button "Stop Recording" at bounding box center [755, 274] width 358 height 33
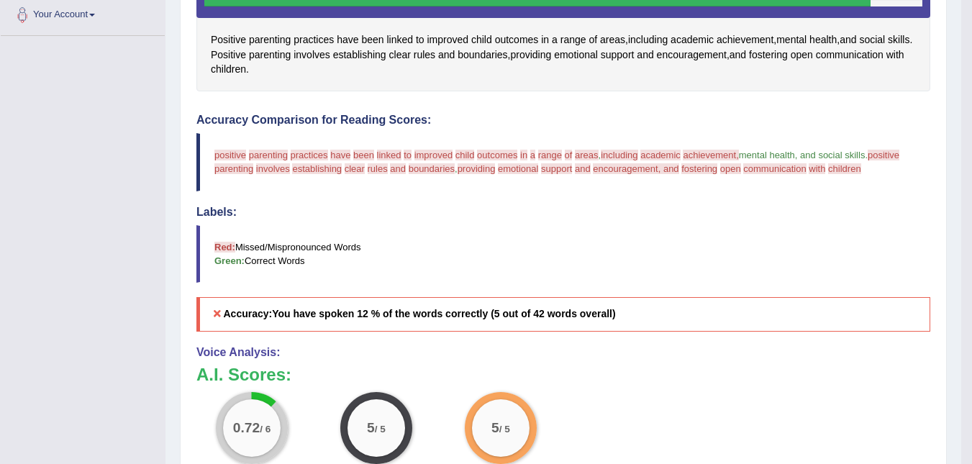
scroll to position [358, 0]
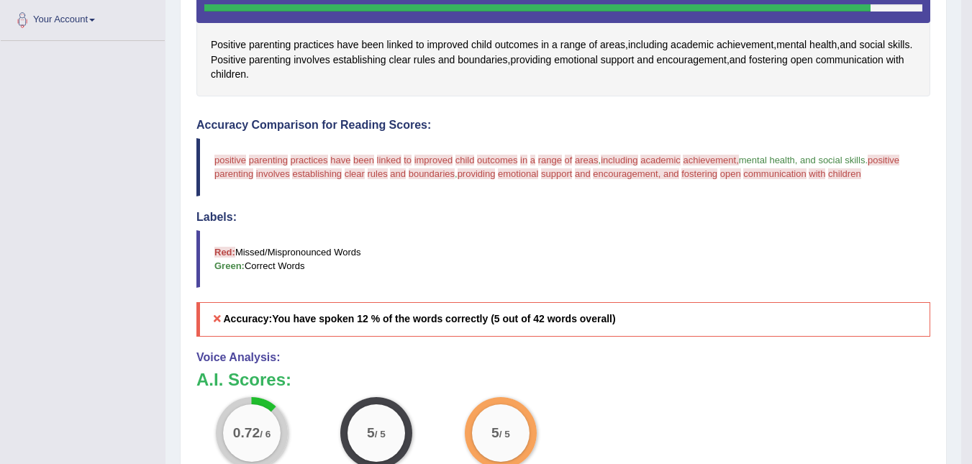
drag, startPoint x: 926, startPoint y: 296, endPoint x: 937, endPoint y: 273, distance: 25.7
click at [922, 278] on div "Accuracy Comparison for Reading Scores: positive microphone.anyway, you parenti…" at bounding box center [563, 228] width 734 height 218
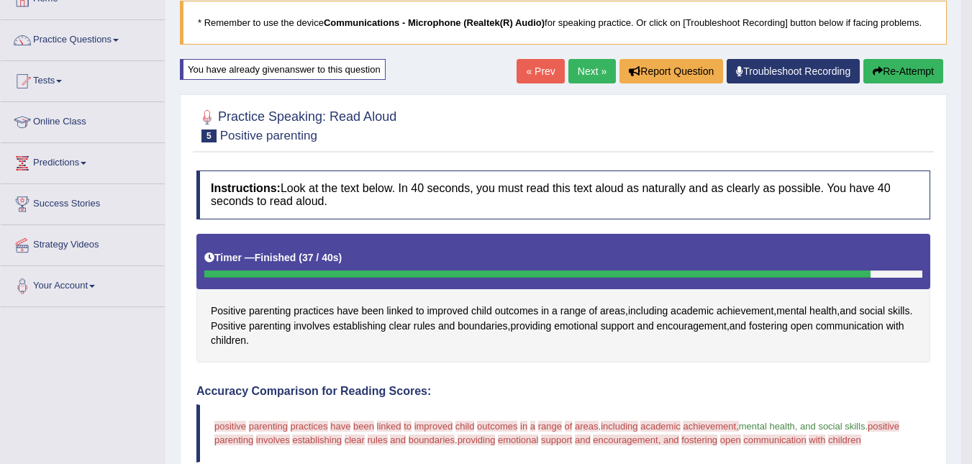
scroll to position [0, 0]
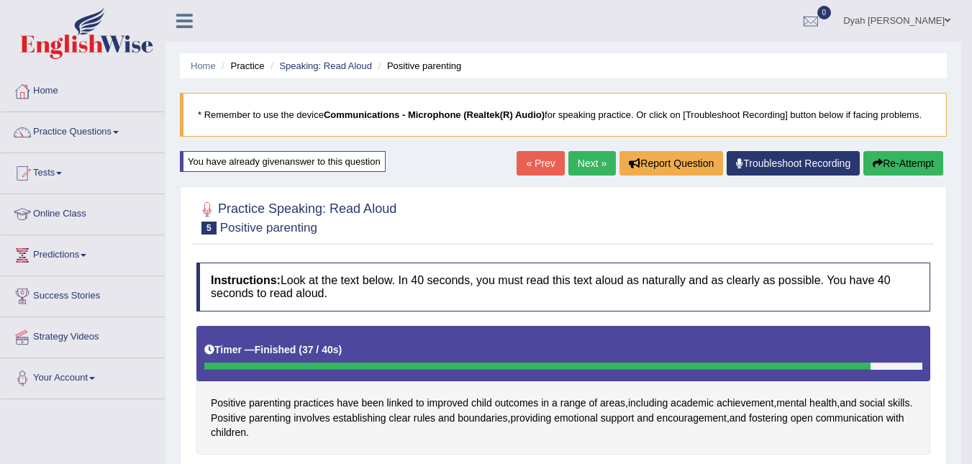
click at [594, 153] on link "Next »" at bounding box center [591, 163] width 47 height 24
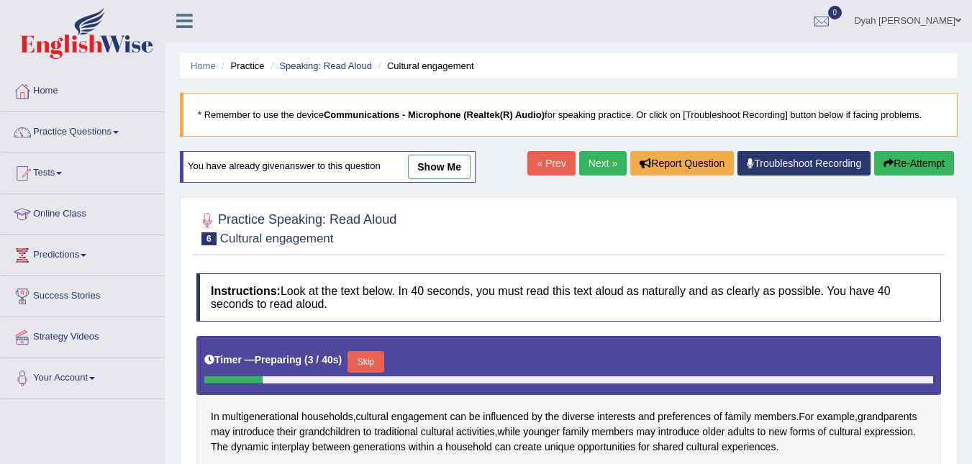
click at [363, 343] on div "Timer — Preparing ( 3 / 40s ) Skip" at bounding box center [568, 365] width 744 height 59
drag, startPoint x: 369, startPoint y: 360, endPoint x: 378, endPoint y: 348, distance: 14.4
click at [377, 350] on div "Timer — Preparing ( 3 / 40s ) Skip" at bounding box center [568, 361] width 729 height 29
click at [365, 360] on button "Skip" at bounding box center [365, 362] width 36 height 22
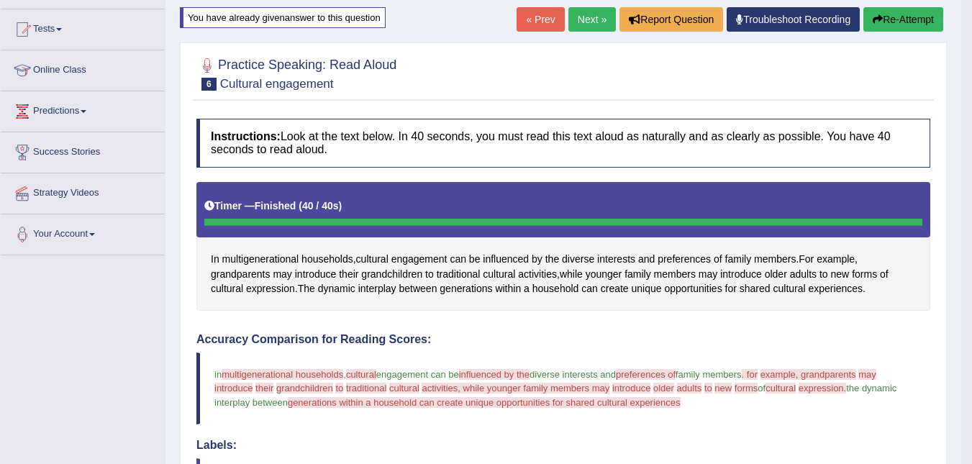
scroll to position [133, 0]
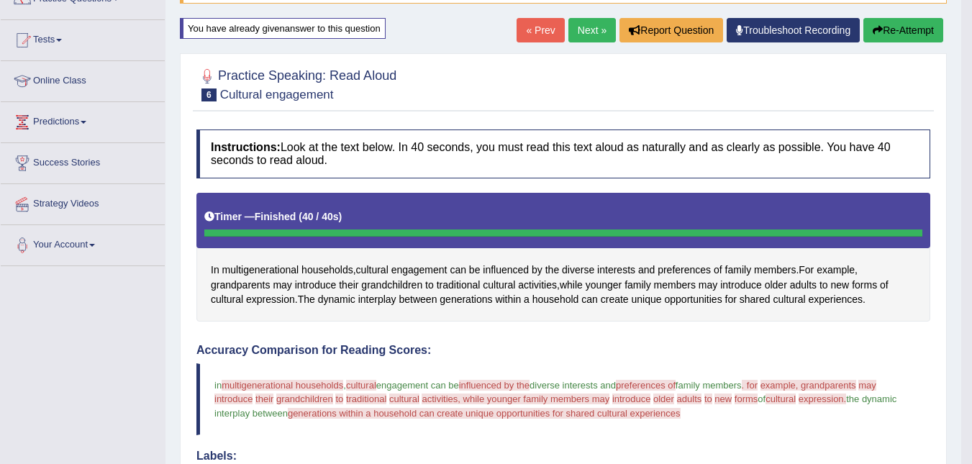
click at [590, 29] on link "Next »" at bounding box center [591, 30] width 47 height 24
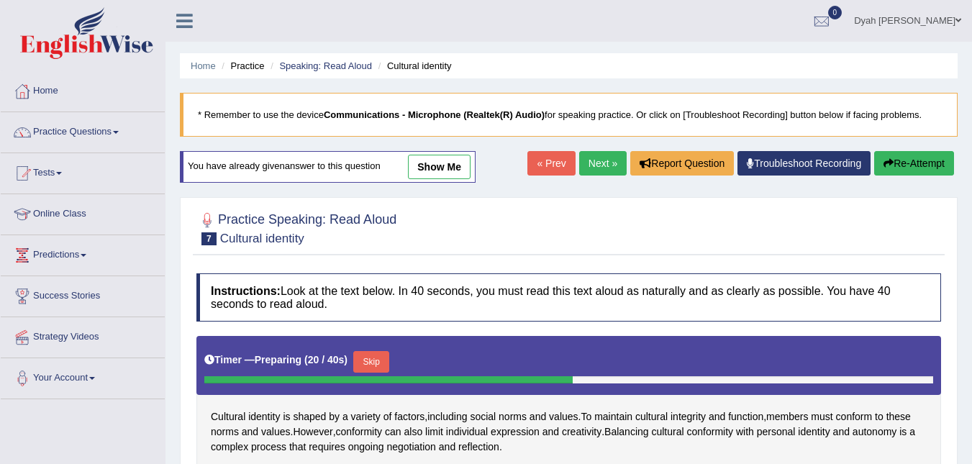
click at [368, 367] on button "Skip" at bounding box center [371, 362] width 36 height 22
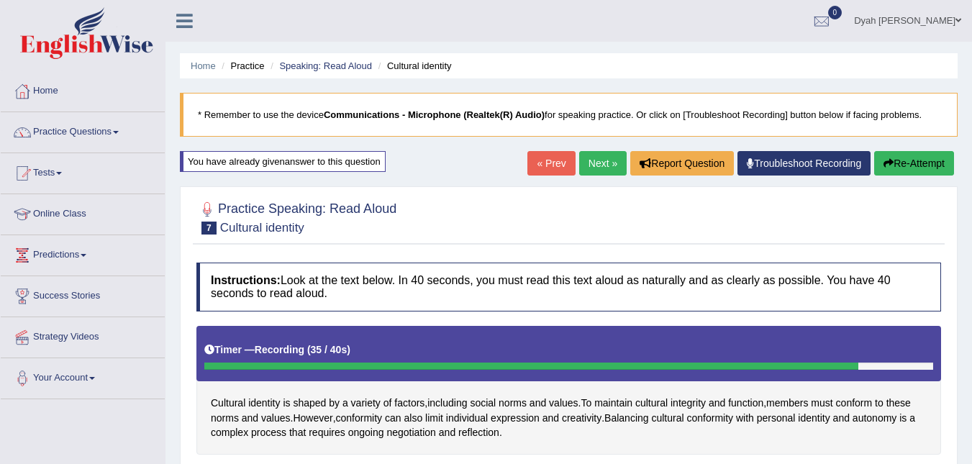
click at [814, 375] on div "Timer — Recording ( 35 / 40s )" at bounding box center [568, 353] width 744 height 55
click at [816, 355] on div "Timer — Recording ( 36 / 40s )" at bounding box center [568, 349] width 729 height 25
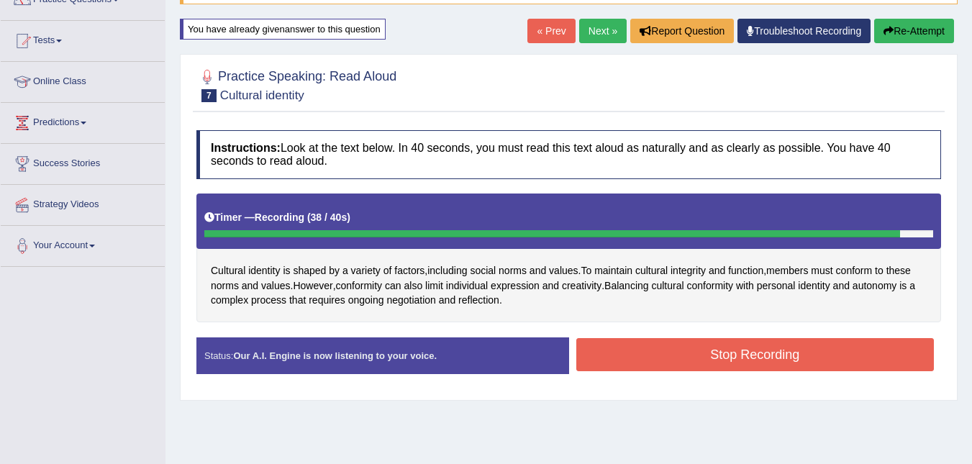
scroll to position [291, 0]
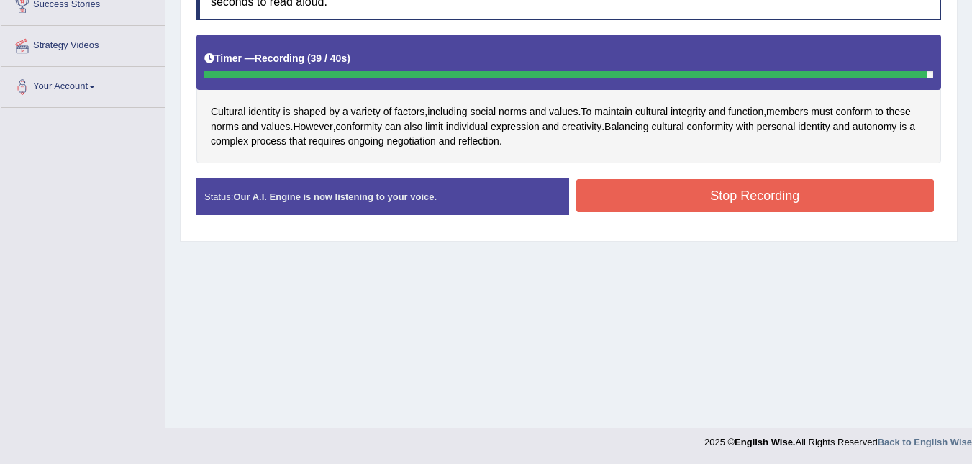
click at [739, 197] on button "Stop Recording" at bounding box center [755, 195] width 358 height 33
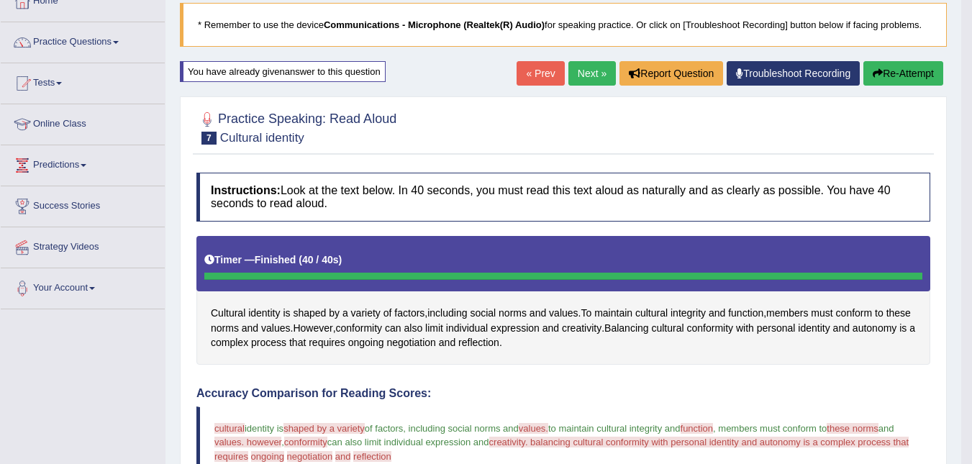
scroll to position [61, 0]
